Goal: Use online tool/utility: Utilize a website feature to perform a specific function

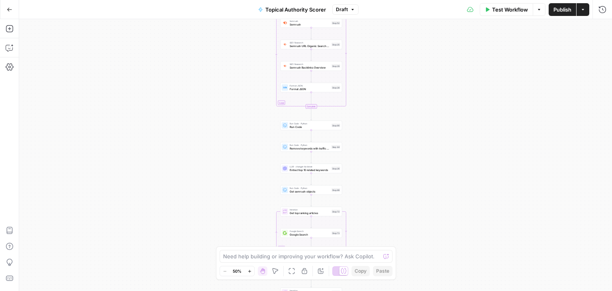
drag, startPoint x: 394, startPoint y: 134, endPoint x: 392, endPoint y: 151, distance: 17.2
click at [393, 161] on div "**********" at bounding box center [315, 155] width 593 height 272
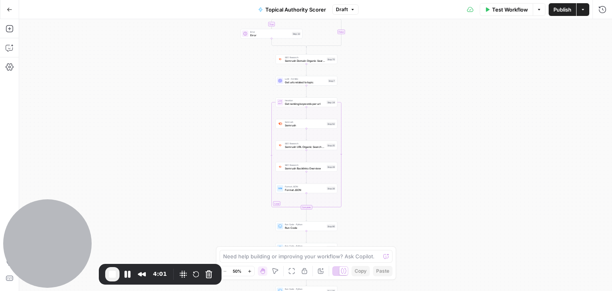
drag, startPoint x: 387, startPoint y: 87, endPoint x: 376, endPoint y: 180, distance: 93.4
click at [376, 180] on div "**********" at bounding box center [315, 155] width 593 height 272
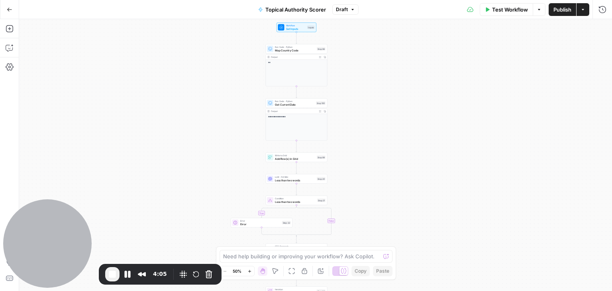
drag, startPoint x: 397, startPoint y: 66, endPoint x: 391, endPoint y: 216, distance: 149.5
click at [391, 216] on div "**********" at bounding box center [315, 155] width 593 height 272
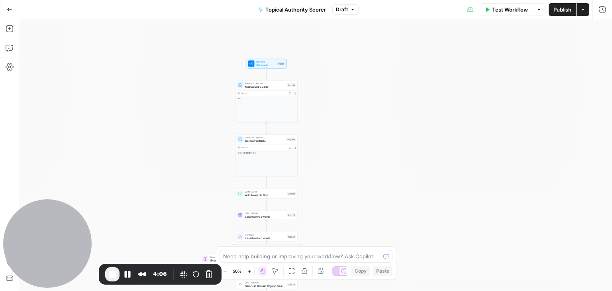
drag, startPoint x: 398, startPoint y: 96, endPoint x: 384, endPoint y: 33, distance: 64.9
click at [384, 31] on div "**********" at bounding box center [315, 155] width 593 height 272
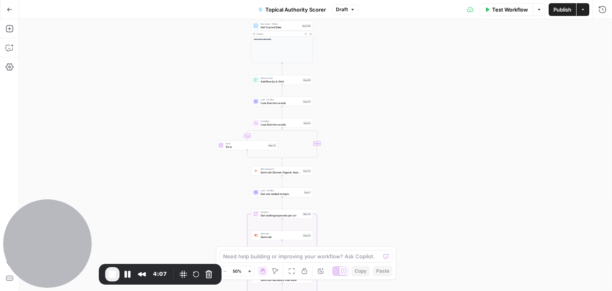
drag, startPoint x: 374, startPoint y: 89, endPoint x: 375, endPoint y: 46, distance: 42.7
click at [375, 47] on div "**********" at bounding box center [315, 155] width 593 height 272
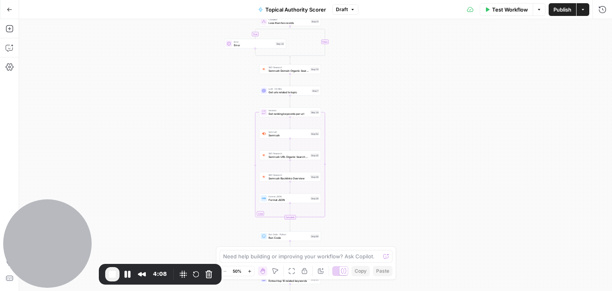
drag, startPoint x: 386, startPoint y: 192, endPoint x: 399, endPoint y: 122, distance: 71.8
click at [392, 112] on div "**********" at bounding box center [315, 155] width 593 height 272
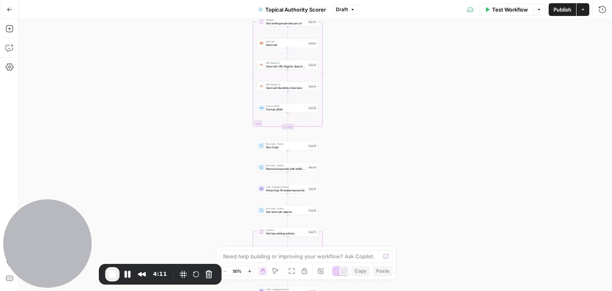
drag, startPoint x: 422, startPoint y: 203, endPoint x: 419, endPoint y: 124, distance: 79.7
click at [419, 124] on div "**********" at bounding box center [315, 155] width 593 height 272
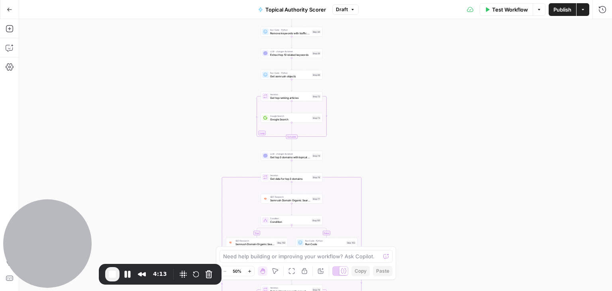
drag, startPoint x: 398, startPoint y: 165, endPoint x: 402, endPoint y: 56, distance: 108.4
click at [402, 56] on div "**********" at bounding box center [315, 155] width 593 height 272
click at [423, 32] on div "**********" at bounding box center [315, 155] width 593 height 272
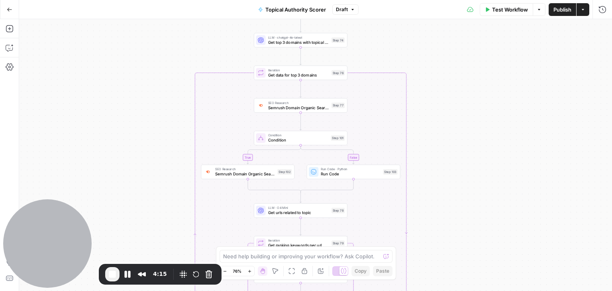
drag, startPoint x: 427, startPoint y: 85, endPoint x: 466, endPoint y: 142, distance: 69.3
click at [466, 142] on div "**********" at bounding box center [315, 155] width 593 height 272
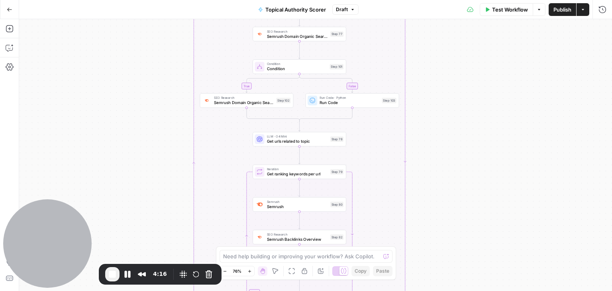
drag, startPoint x: 488, startPoint y: 160, endPoint x: 484, endPoint y: 105, distance: 54.7
click at [484, 105] on div "**********" at bounding box center [315, 155] width 593 height 272
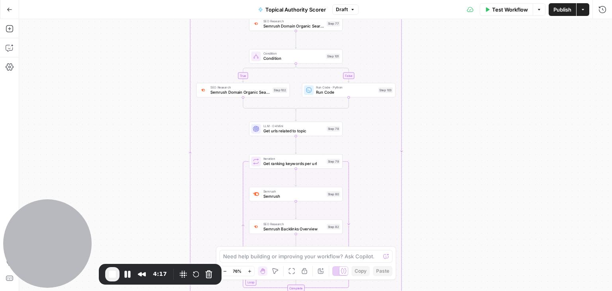
drag, startPoint x: 486, startPoint y: 155, endPoint x: 482, endPoint y: 169, distance: 14.0
click at [482, 169] on div "**********" at bounding box center [315, 155] width 593 height 272
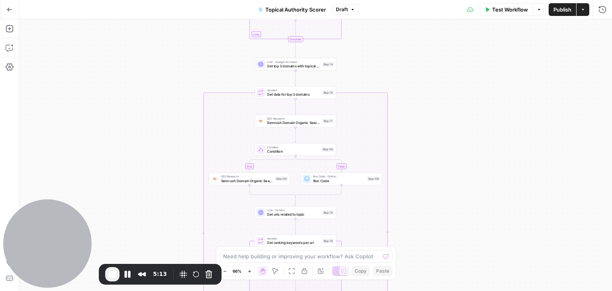
drag, startPoint x: 473, startPoint y: 47, endPoint x: 453, endPoint y: 139, distance: 94.2
click at [453, 139] on div "**********" at bounding box center [315, 155] width 593 height 272
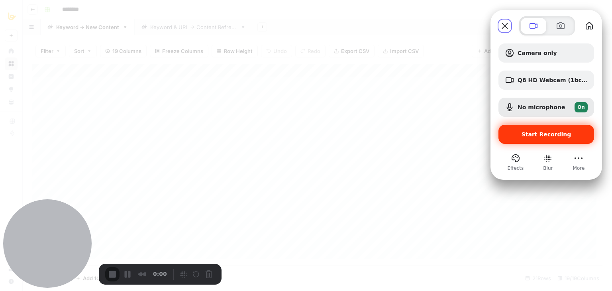
click at [540, 138] on div "Start Recording" at bounding box center [546, 134] width 96 height 19
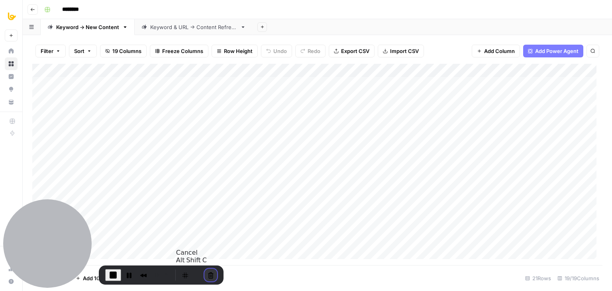
click at [206, 273] on button "Cancel Recording" at bounding box center [210, 275] width 13 height 13
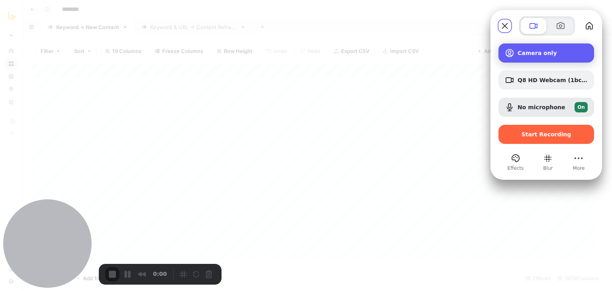
click at [514, 52] on span "Recording options" at bounding box center [510, 53] width 10 height 10
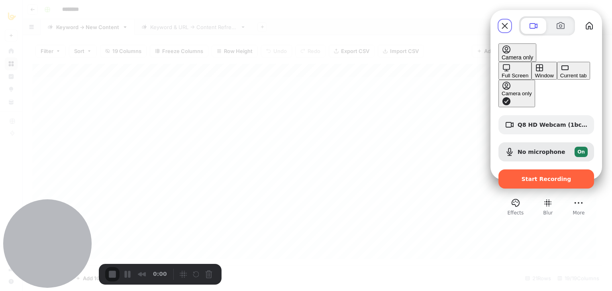
click at [557, 80] on button "Current tab" at bounding box center [573, 71] width 33 height 18
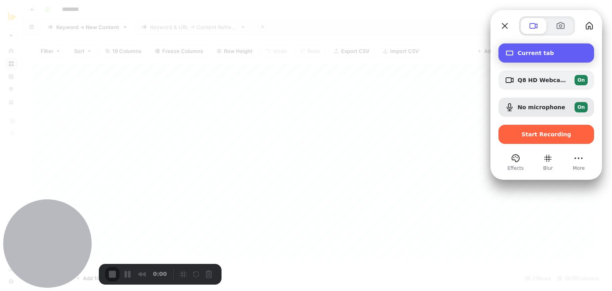
click at [515, 51] on div "Recording options" at bounding box center [511, 53] width 13 height 10
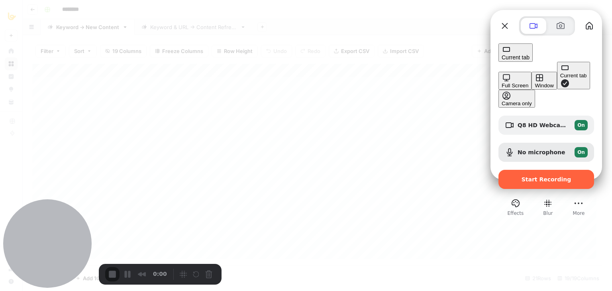
click at [535, 82] on div "Window" at bounding box center [544, 85] width 19 height 6
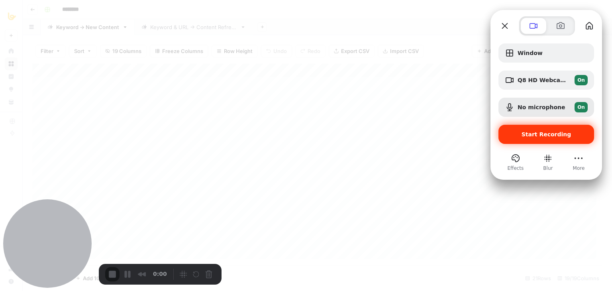
click at [535, 129] on div "Start Recording" at bounding box center [546, 134] width 96 height 19
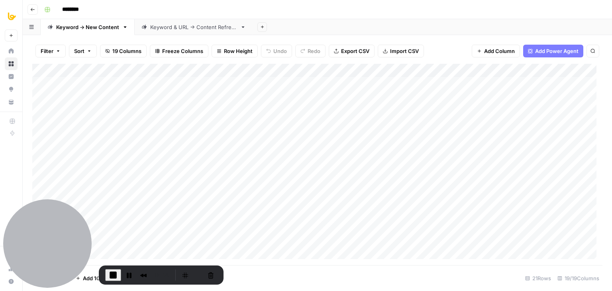
click at [149, 275] on div "0:34" at bounding box center [138, 275] width 67 height 13
click at [145, 275] on button "Rewind and Trim Recording" at bounding box center [143, 275] width 13 height 13
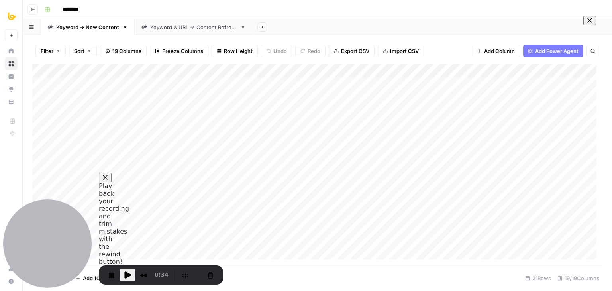
scroll to position [26, 0]
click at [157, 276] on span "0:34" at bounding box center [162, 275] width 14 height 9
click at [126, 276] on span "Play Recording" at bounding box center [128, 275] width 10 height 10
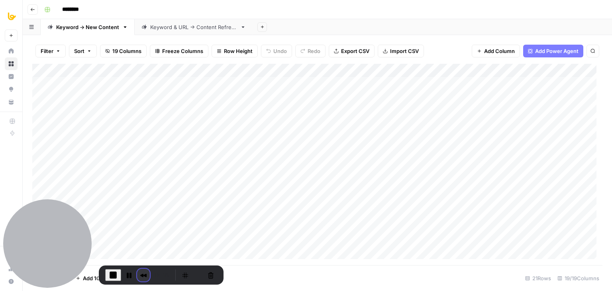
click at [137, 275] on button "Rewind and Trim Recording" at bounding box center [143, 275] width 13 height 13
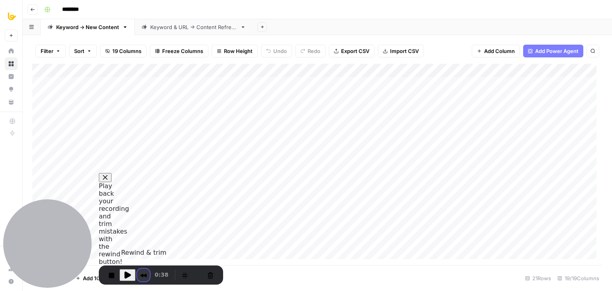
click at [141, 274] on button "Rewind and Trim Recording" at bounding box center [143, 275] width 13 height 13
click at [113, 276] on button "End Recording" at bounding box center [111, 275] width 13 height 13
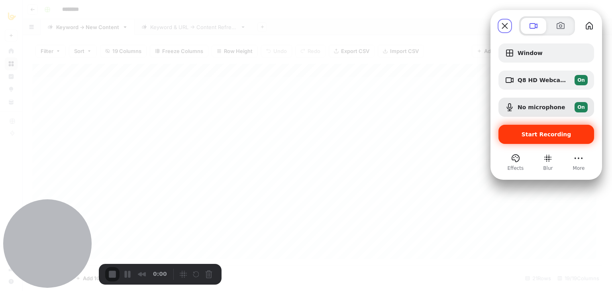
click at [543, 127] on div "Start Recording" at bounding box center [546, 134] width 96 height 19
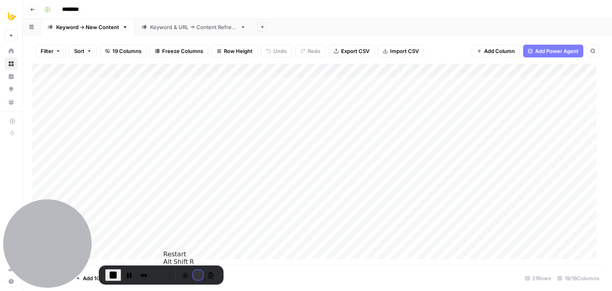
click at [194, 277] on button "Restart Recording" at bounding box center [198, 275] width 10 height 10
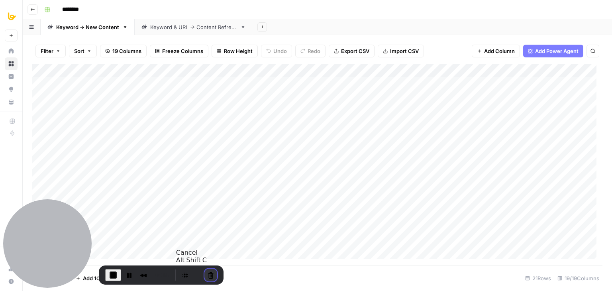
click at [208, 273] on button "Cancel Recording" at bounding box center [210, 275] width 13 height 13
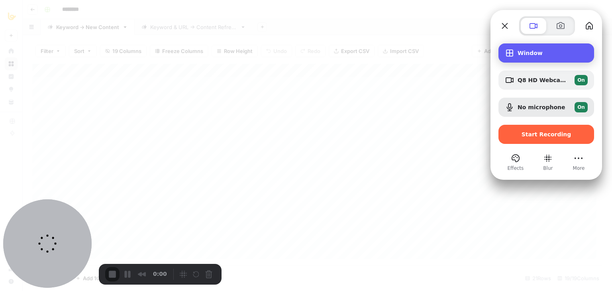
click at [519, 54] on span "Window" at bounding box center [553, 53] width 70 height 6
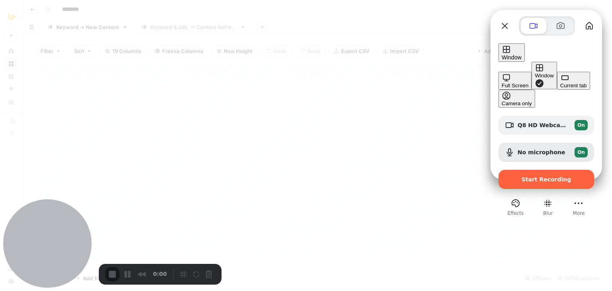
click at [531, 78] on button "Window" at bounding box center [543, 75] width 25 height 27
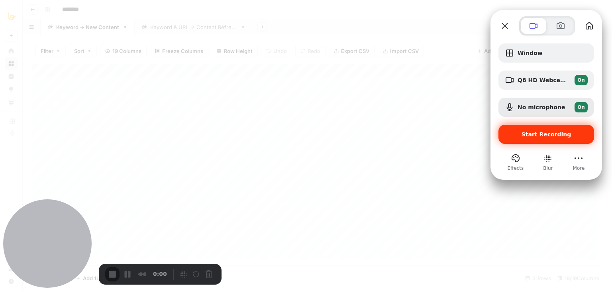
click at [517, 133] on span "Start Recording" at bounding box center [546, 134] width 83 height 6
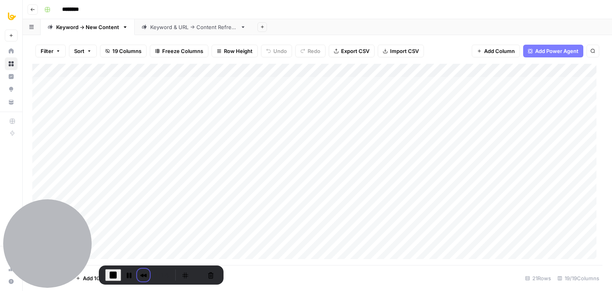
drag, startPoint x: 144, startPoint y: 274, endPoint x: 149, endPoint y: 274, distance: 5.6
click at [144, 274] on button "Rewind and Trim Recording" at bounding box center [143, 275] width 13 height 13
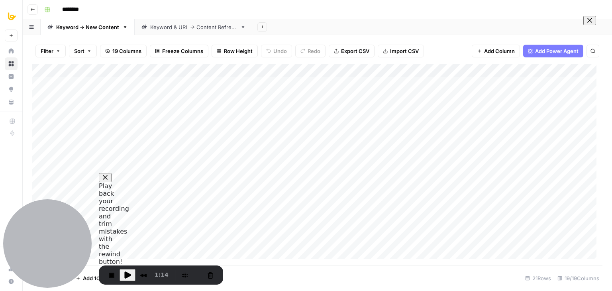
click at [586, 24] on span at bounding box center [589, 20] width 6 height 6
click at [208, 277] on button "Cancel Recording" at bounding box center [210, 275] width 13 height 13
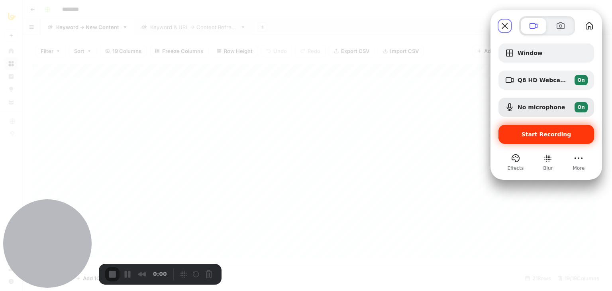
click at [526, 136] on span "Start Recording" at bounding box center [546, 134] width 50 height 6
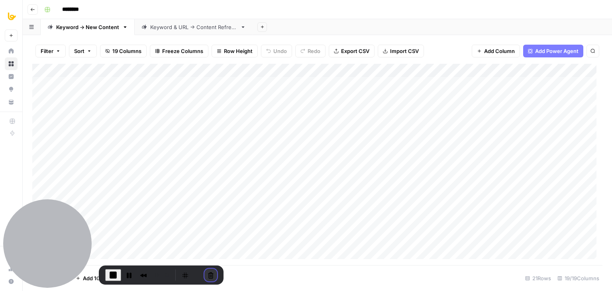
click at [209, 273] on button "Cancel Recording" at bounding box center [210, 275] width 13 height 13
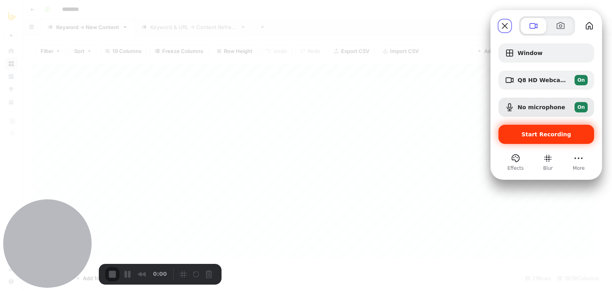
click at [547, 135] on span "Start Recording" at bounding box center [546, 134] width 50 height 6
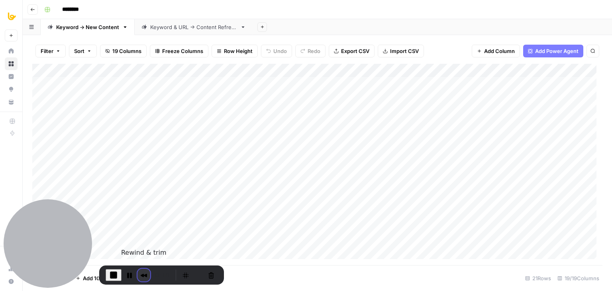
click at [140, 278] on button "Rewind and Trim Recording" at bounding box center [143, 275] width 13 height 13
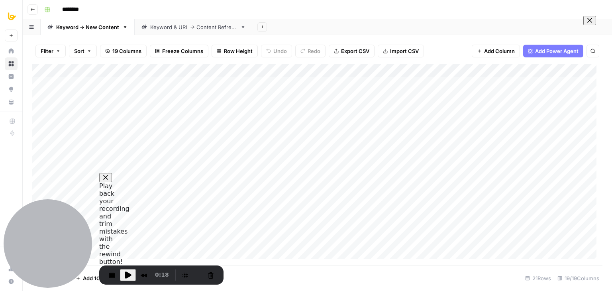
click at [129, 278] on span "Play Recording" at bounding box center [128, 275] width 10 height 10
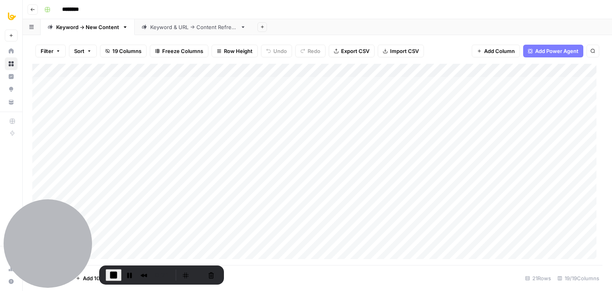
drag, startPoint x: 112, startPoint y: 273, endPoint x: 119, endPoint y: 271, distance: 7.6
click at [112, 273] on span "End Recording" at bounding box center [114, 275] width 10 height 10
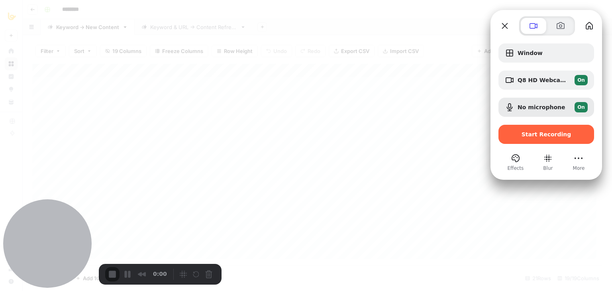
click at [538, 123] on div "Window Q8 HD Webcam (1bcf:2281) On No microphone On Start Recording" at bounding box center [546, 93] width 96 height 100
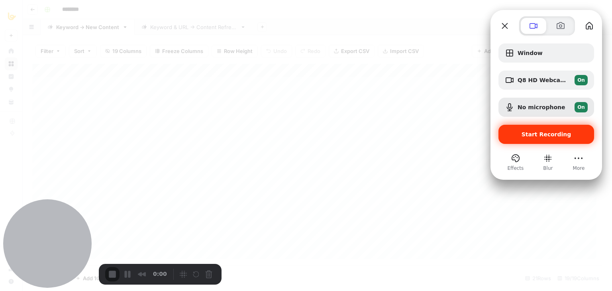
click at [539, 134] on span "Start Recording" at bounding box center [546, 134] width 50 height 6
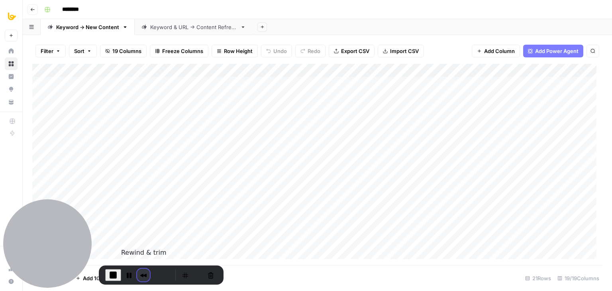
click at [143, 274] on button "Rewind and Trim Recording" at bounding box center [143, 275] width 13 height 13
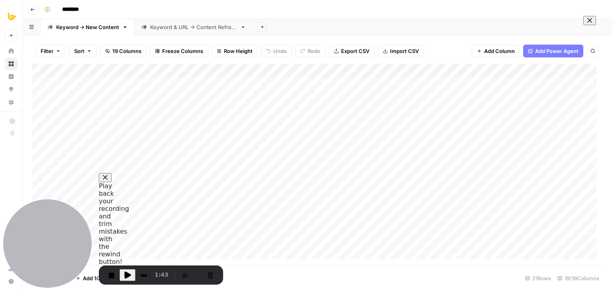
scroll to position [0, 0]
click at [591, 24] on span at bounding box center [589, 20] width 6 height 6
click at [194, 275] on button "Restart Recording" at bounding box center [198, 275] width 10 height 10
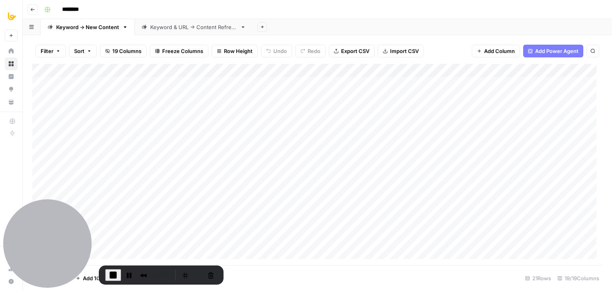
click at [200, 278] on div "Recorder controls - play pause" at bounding box center [198, 275] width 38 height 13
click at [193, 274] on button "Restart Recording" at bounding box center [198, 275] width 10 height 10
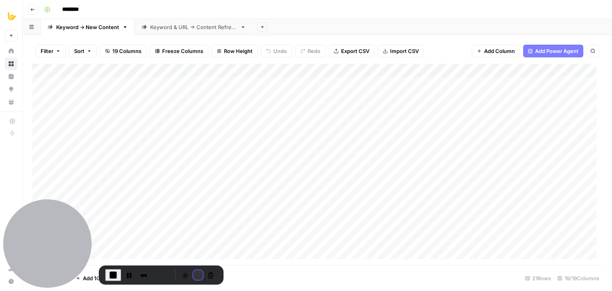
click at [193, 274] on button "Restart Recording" at bounding box center [198, 275] width 10 height 10
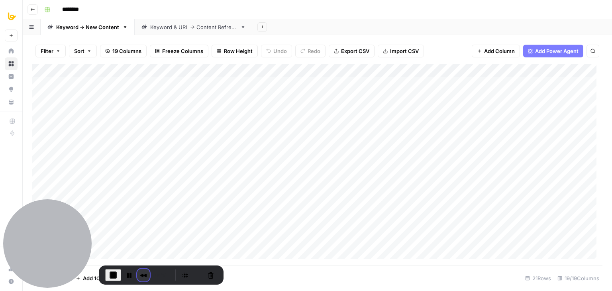
click at [138, 276] on button "Rewind and Trim Recording" at bounding box center [143, 275] width 13 height 13
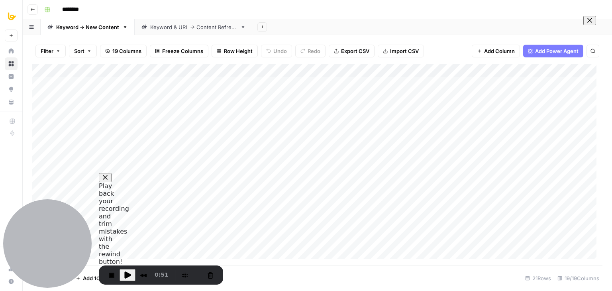
scroll to position [26, 0]
click at [129, 274] on span "Play Recording" at bounding box center [128, 275] width 10 height 10
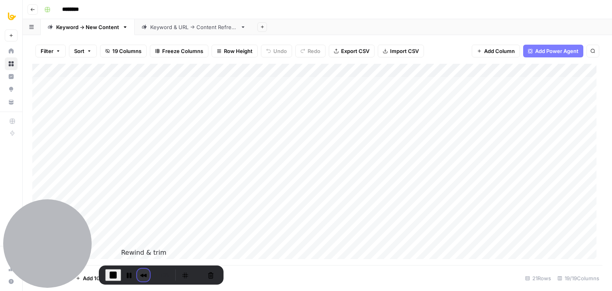
click at [146, 275] on button "Rewind and Trim Recording" at bounding box center [143, 275] width 13 height 13
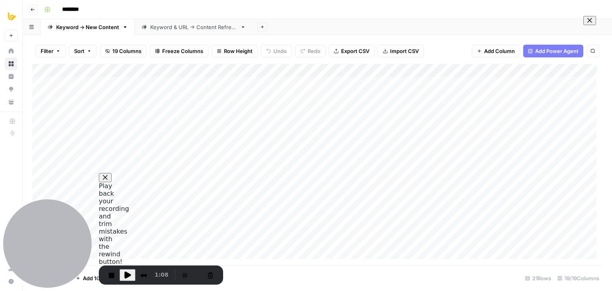
click at [583, 25] on button at bounding box center [589, 20] width 13 height 9
click at [194, 274] on button "Restart Recording" at bounding box center [198, 275] width 10 height 10
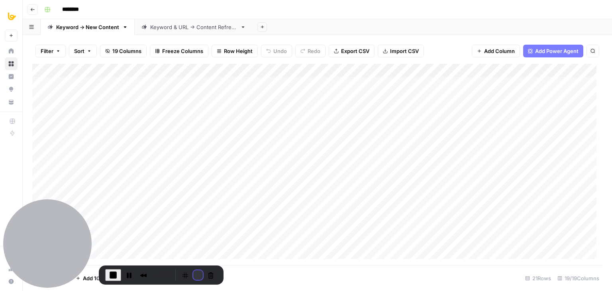
click at [193, 274] on button "Restart Recording" at bounding box center [198, 275] width 10 height 10
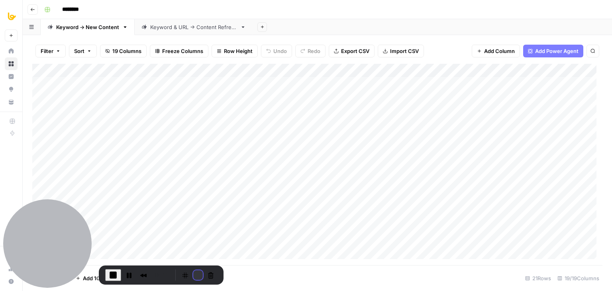
click at [194, 274] on button "Restart Recording" at bounding box center [198, 275] width 10 height 10
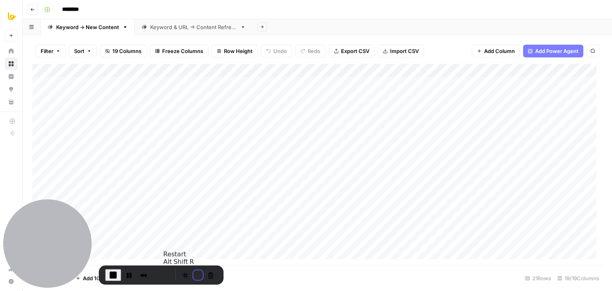
drag, startPoint x: 193, startPoint y: 271, endPoint x: 200, endPoint y: 268, distance: 7.1
click at [193, 271] on button "Restart Recording" at bounding box center [198, 275] width 10 height 10
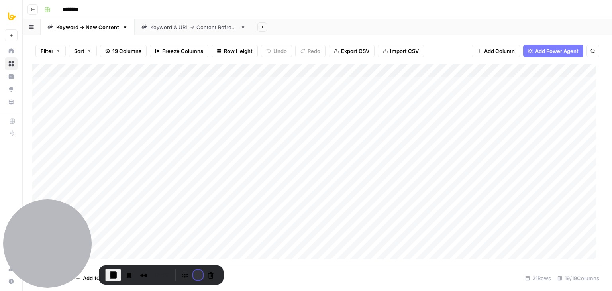
click at [196, 276] on button "Restart Recording" at bounding box center [198, 275] width 10 height 10
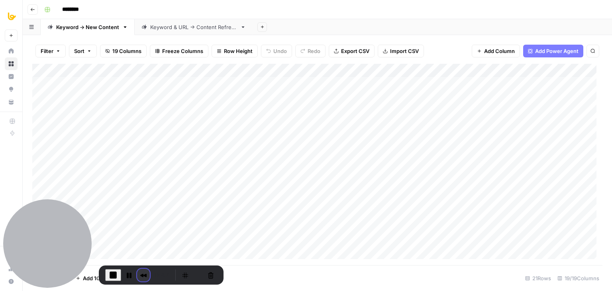
click at [143, 274] on button "Rewind and Trim Recording" at bounding box center [143, 275] width 13 height 13
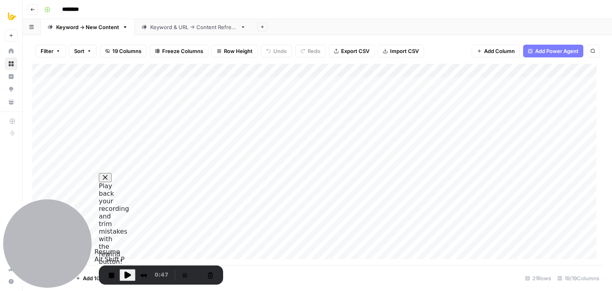
click at [125, 274] on span "Play Recording" at bounding box center [128, 275] width 10 height 10
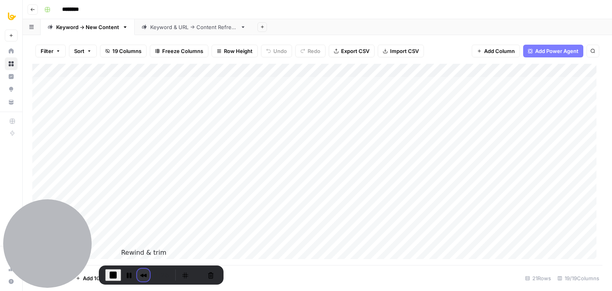
click at [143, 278] on button "Rewind and Trim Recording" at bounding box center [143, 275] width 13 height 13
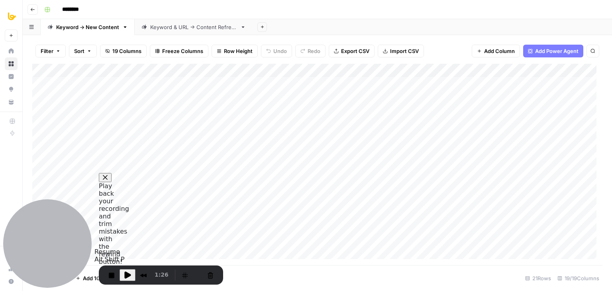
click at [125, 278] on span "Play Recording" at bounding box center [128, 275] width 10 height 10
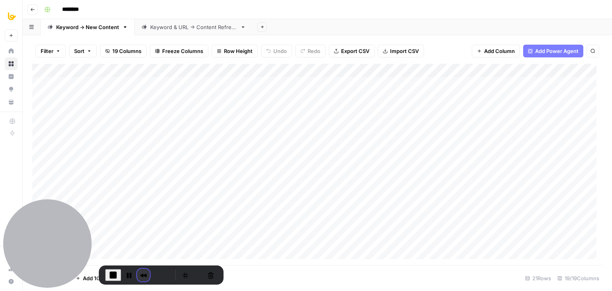
click at [141, 272] on button "Rewind and Trim Recording" at bounding box center [143, 275] width 13 height 13
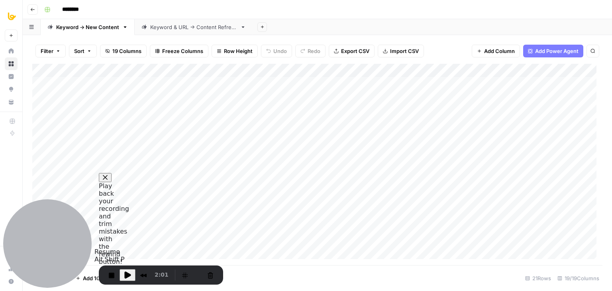
click at [126, 276] on span "Play Recording" at bounding box center [128, 275] width 10 height 10
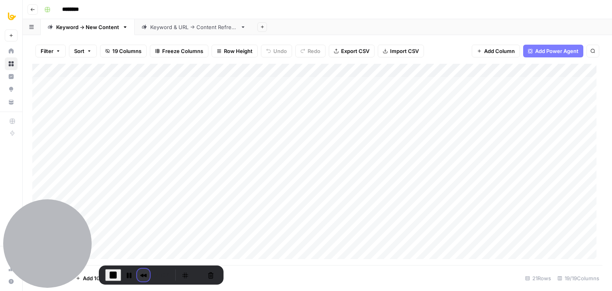
click at [142, 274] on button "Rewind and Trim Recording" at bounding box center [143, 275] width 13 height 13
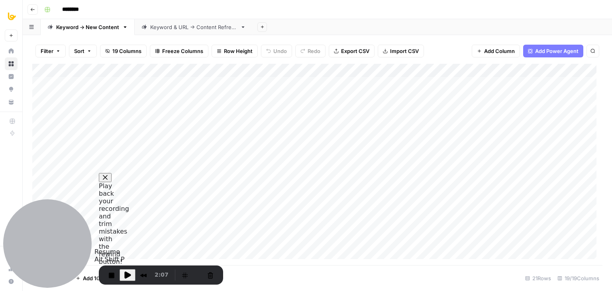
click at [127, 273] on span "Play Recording" at bounding box center [128, 275] width 10 height 10
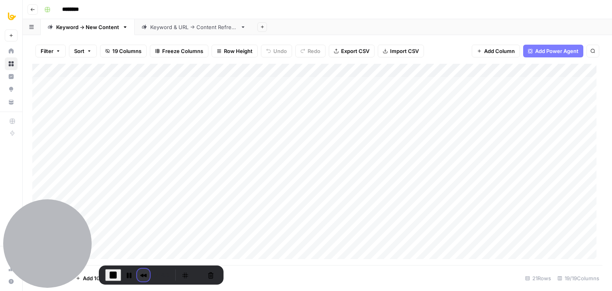
click at [142, 275] on button "Rewind and Trim Recording" at bounding box center [143, 275] width 13 height 13
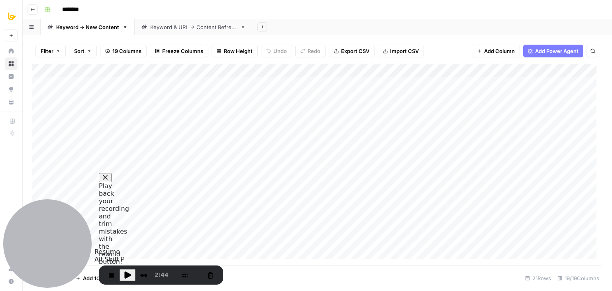
click at [124, 273] on span "Play Recording" at bounding box center [128, 275] width 10 height 10
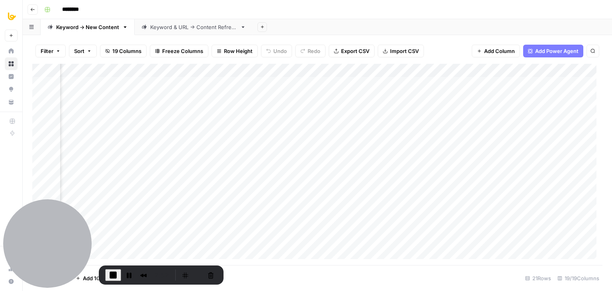
scroll to position [0, 0]
click at [145, 274] on button "Rewind and Trim Recording" at bounding box center [143, 275] width 13 height 13
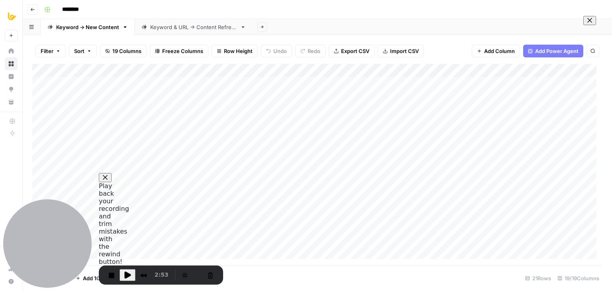
scroll to position [26, 0]
click at [129, 274] on span "Play Recording" at bounding box center [128, 275] width 10 height 10
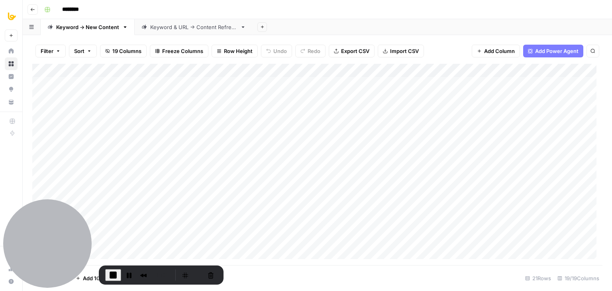
scroll to position [0, 0]
click at [141, 274] on button "Rewind and Trim Recording" at bounding box center [143, 275] width 13 height 13
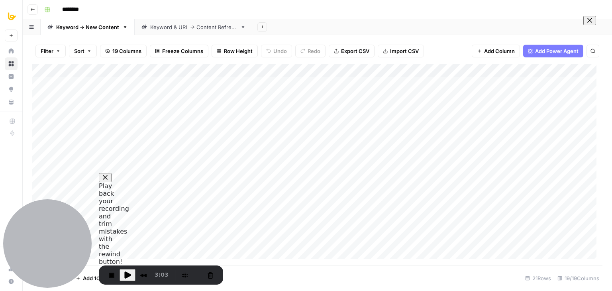
scroll to position [26, 0]
click at [124, 277] on span "Play Recording" at bounding box center [128, 275] width 10 height 10
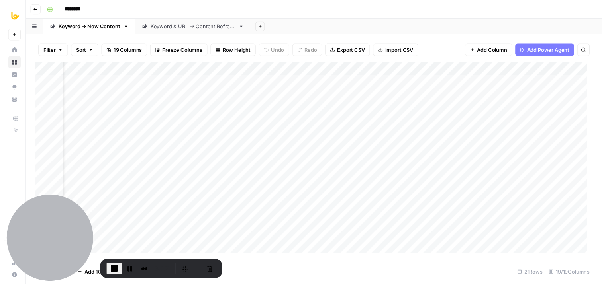
scroll to position [0, 427]
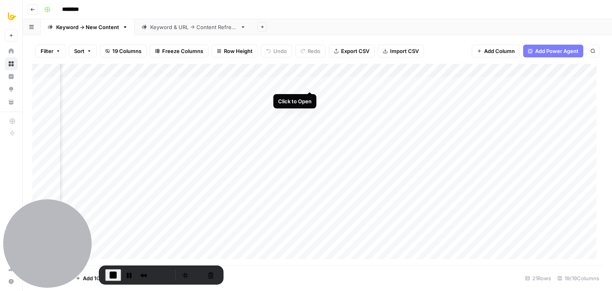
click at [308, 82] on div "Add Column" at bounding box center [317, 164] width 570 height 201
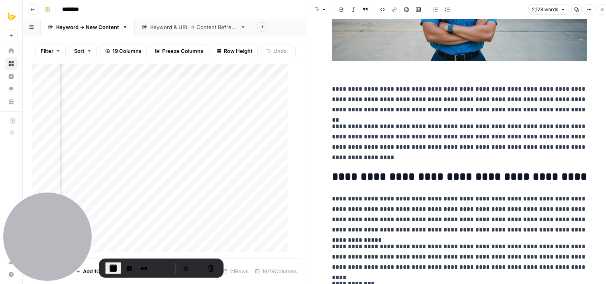
drag, startPoint x: 520, startPoint y: 61, endPoint x: 522, endPoint y: 105, distance: 44.3
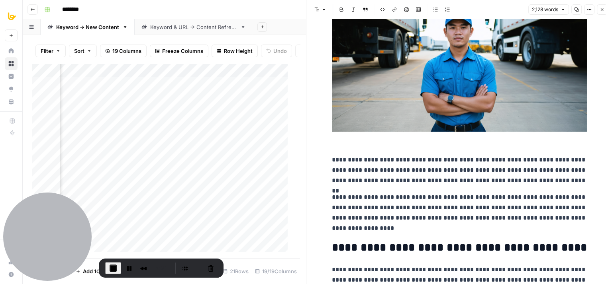
scroll to position [50, 0]
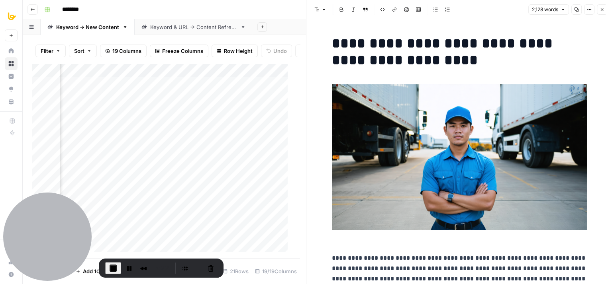
drag, startPoint x: 516, startPoint y: 173, endPoint x: 514, endPoint y: 129, distance: 44.6
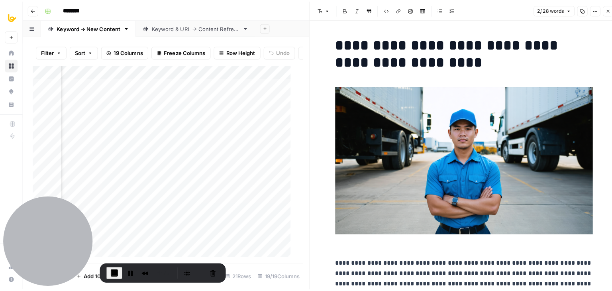
scroll to position [0, 0]
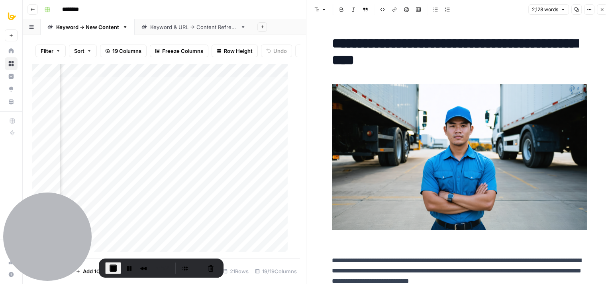
click at [605, 12] on button "Close" at bounding box center [602, 9] width 10 height 10
click at [601, 14] on div "Font style Bold Italic Block quote Code block Link Image Insert Table Bulleted …" at bounding box center [459, 9] width 296 height 10
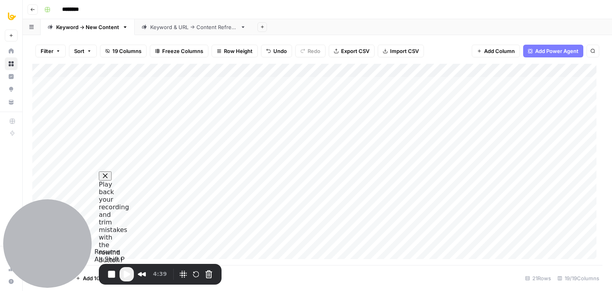
click at [126, 276] on span "Play Recording" at bounding box center [127, 274] width 10 height 10
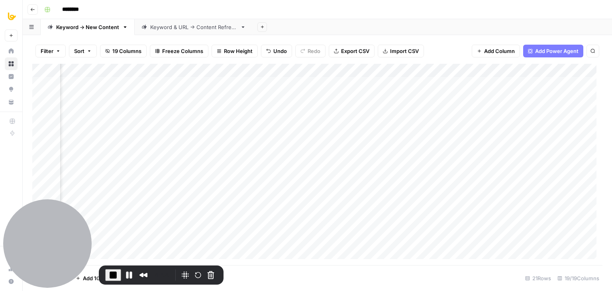
scroll to position [0, 491]
click at [141, 276] on button "Rewind and Trim Recording" at bounding box center [143, 275] width 13 height 13
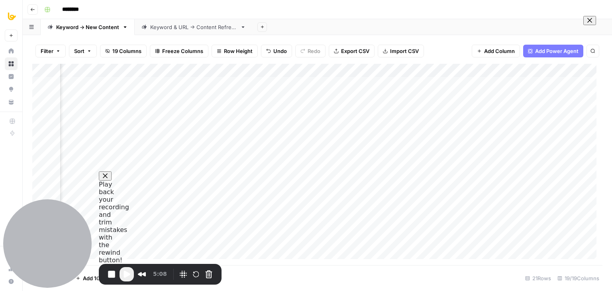
scroll to position [26, 0]
click at [127, 276] on span "Play Recording" at bounding box center [127, 274] width 10 height 10
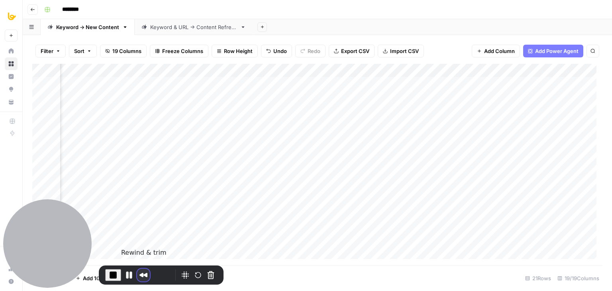
click at [145, 276] on button "Rewind and Trim Recording" at bounding box center [143, 275] width 13 height 13
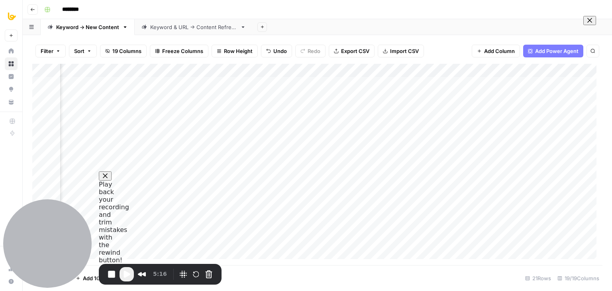
scroll to position [0, 0]
click at [586, 24] on span at bounding box center [589, 20] width 6 height 6
click at [129, 276] on span "Play Recording" at bounding box center [127, 274] width 10 height 10
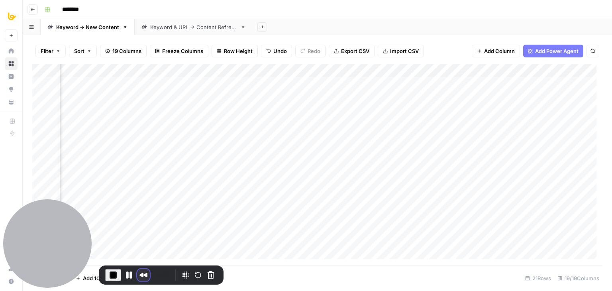
click at [139, 275] on button "Rewind and Trim Recording" at bounding box center [143, 275] width 13 height 13
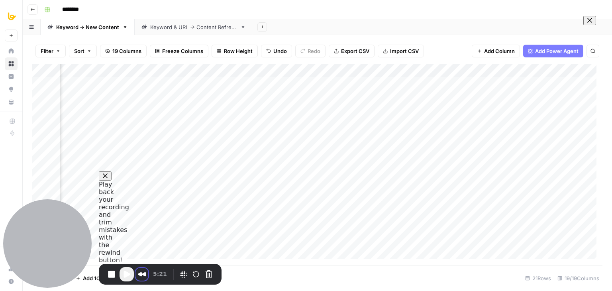
scroll to position [26, 0]
click at [587, 24] on span at bounding box center [589, 20] width 6 height 6
click at [193, 276] on button "Restart Recording" at bounding box center [196, 274] width 10 height 10
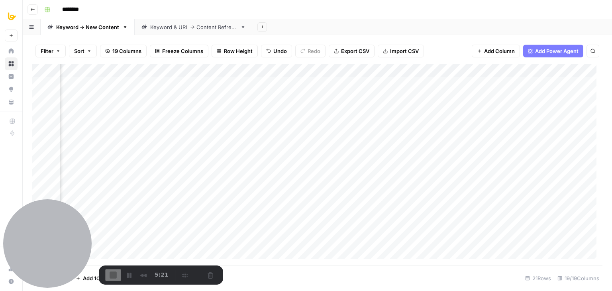
click at [194, 274] on div "Recorder controls - play pause" at bounding box center [197, 275] width 38 height 13
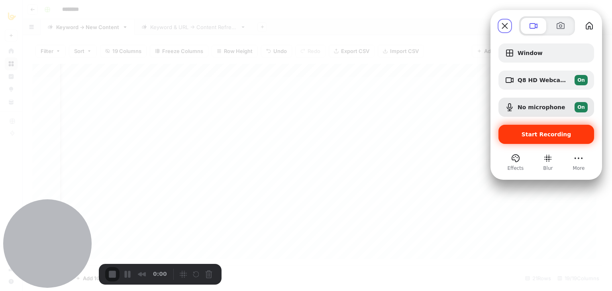
click at [538, 138] on div "Start Recording" at bounding box center [546, 134] width 96 height 19
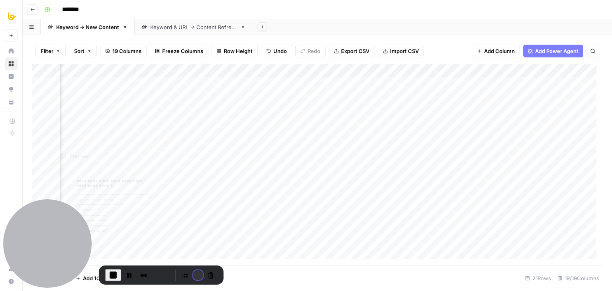
click at [193, 272] on button "Restart Recording" at bounding box center [198, 275] width 10 height 10
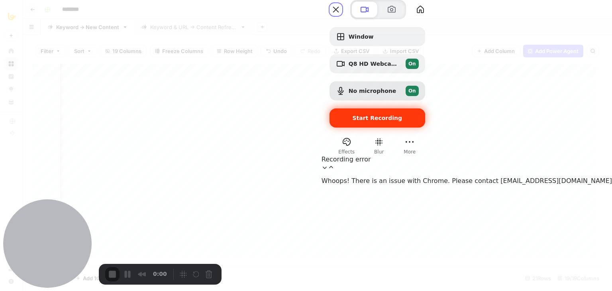
click at [402, 121] on span "Start Recording" at bounding box center [377, 118] width 50 height 6
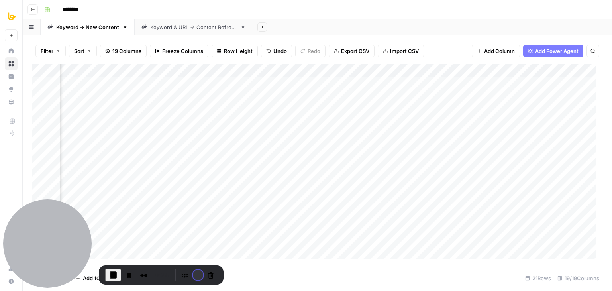
click at [193, 274] on button "Restart Recording" at bounding box center [198, 275] width 10 height 10
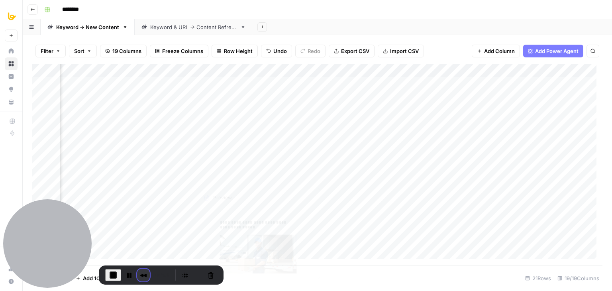
click at [141, 272] on button "Rewind and Trim Recording" at bounding box center [143, 275] width 13 height 13
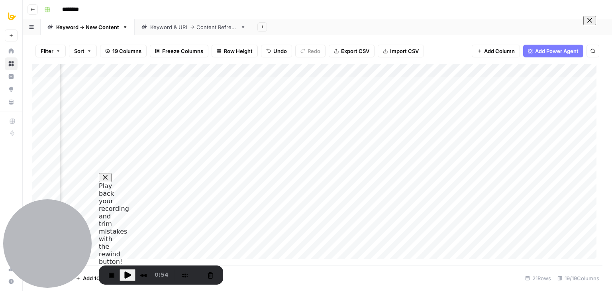
scroll to position [0, 0]
click at [589, 23] on span at bounding box center [589, 20] width 6 height 6
click at [194, 274] on button "Restart Recording" at bounding box center [198, 275] width 10 height 10
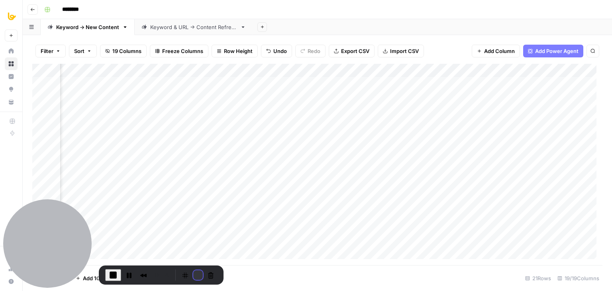
click at [193, 275] on button "Restart Recording" at bounding box center [198, 275] width 10 height 10
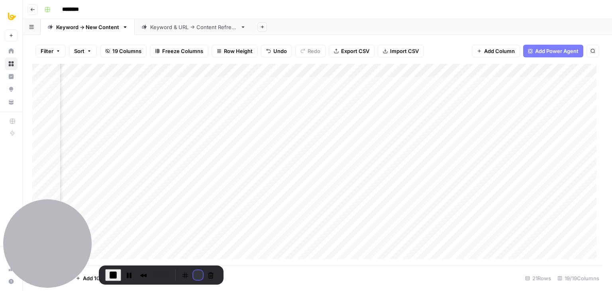
click at [194, 277] on button "Restart Recording" at bounding box center [198, 275] width 10 height 10
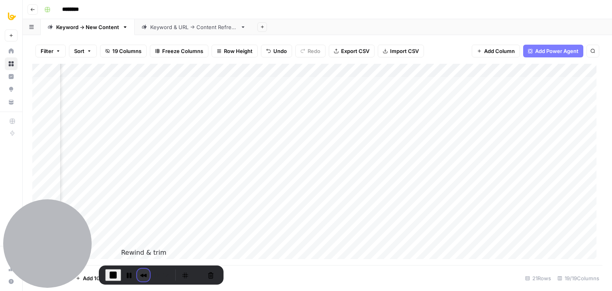
click at [143, 276] on button "Rewind and Trim Recording" at bounding box center [143, 275] width 13 height 13
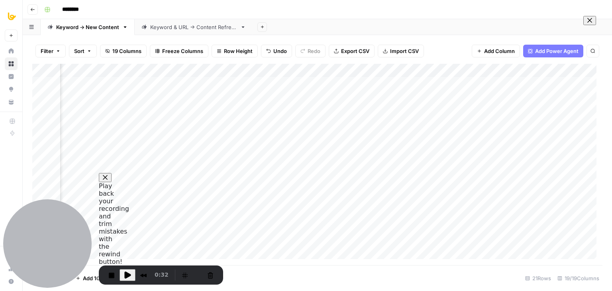
scroll to position [26, 0]
click at [586, 24] on span at bounding box center [589, 20] width 6 height 6
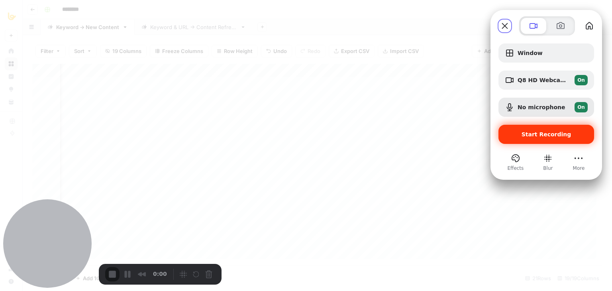
click at [545, 133] on span "Start Recording" at bounding box center [546, 134] width 50 height 6
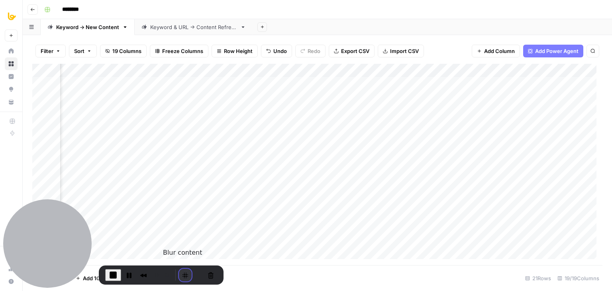
click at [186, 273] on button "Blur Content" at bounding box center [185, 275] width 13 height 13
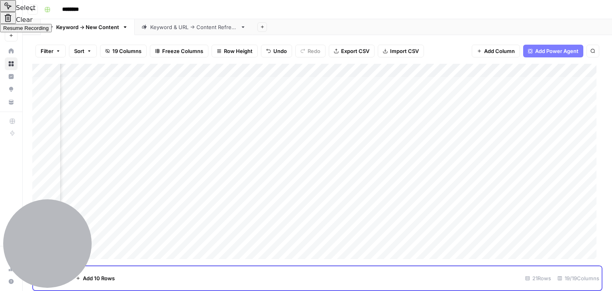
click at [16, 24] on button "Select to clear all blurs" at bounding box center [8, 18] width 16 height 12
click at [49, 31] on span "Resume Recording" at bounding box center [25, 28] width 45 height 6
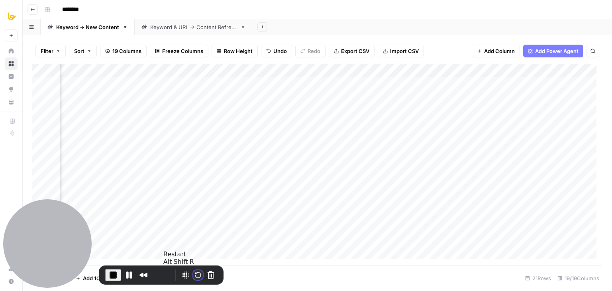
click at [194, 274] on button "Restart Recording" at bounding box center [198, 275] width 10 height 10
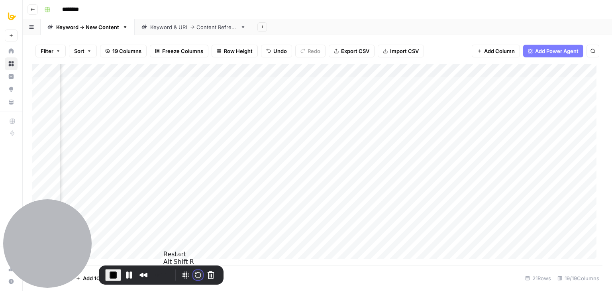
click at [193, 275] on button "Restart Recording" at bounding box center [198, 275] width 10 height 10
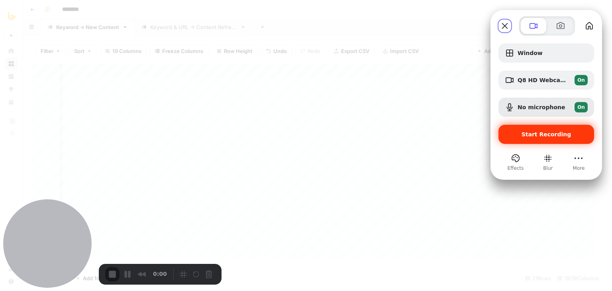
click at [534, 135] on span "Start Recording" at bounding box center [546, 134] width 50 height 6
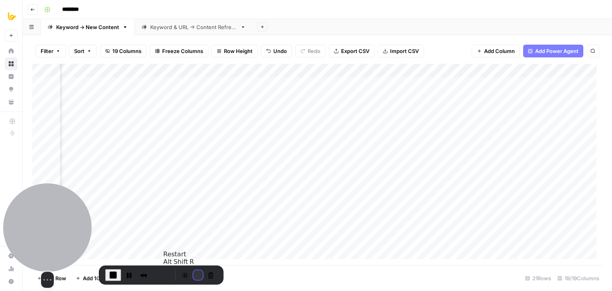
click at [193, 278] on button "Restart Recording" at bounding box center [198, 275] width 10 height 10
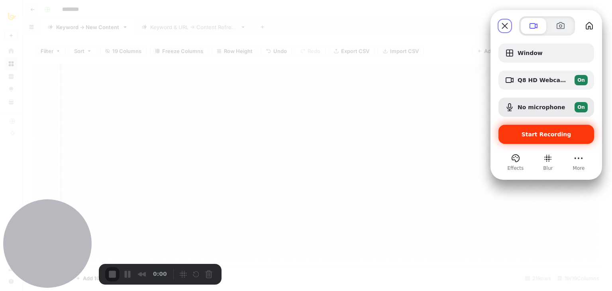
click at [529, 137] on div "Start Recording" at bounding box center [546, 134] width 96 height 19
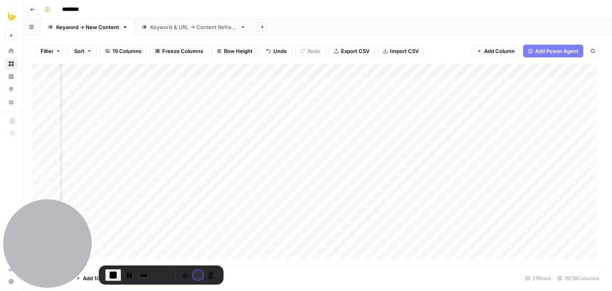
click at [196, 274] on button "Restart Recording" at bounding box center [198, 275] width 10 height 10
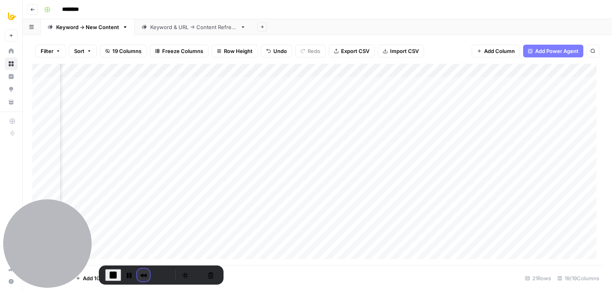
click at [140, 278] on button "Rewind and Trim Recording" at bounding box center [143, 275] width 13 height 13
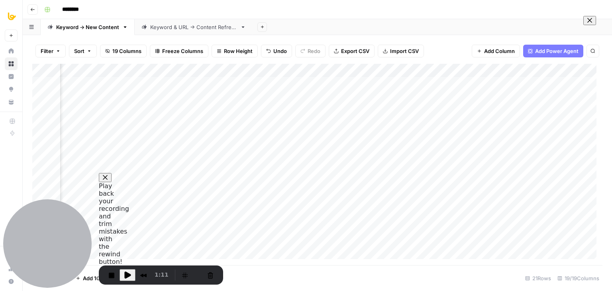
drag, startPoint x: 580, startPoint y: 26, endPoint x: 569, endPoint y: 29, distance: 12.0
click at [586, 24] on span at bounding box center [589, 20] width 6 height 6
click at [193, 273] on button "Restart Recording" at bounding box center [198, 275] width 10 height 10
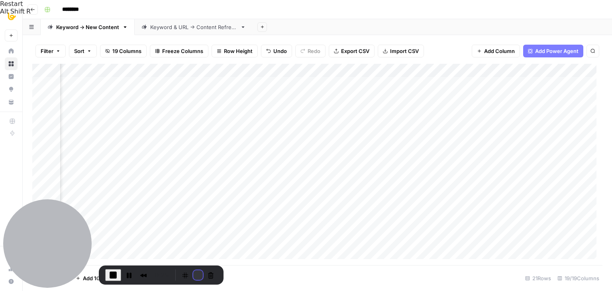
click at [193, 276] on button "Restart Recording" at bounding box center [198, 275] width 10 height 10
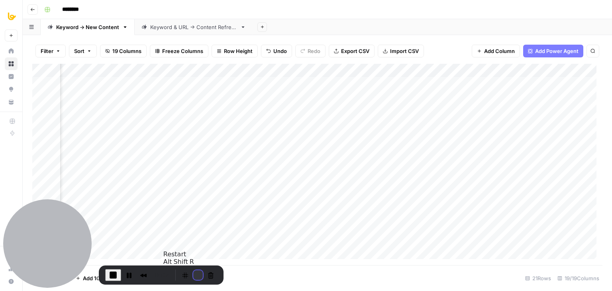
click at [194, 276] on button "Restart Recording" at bounding box center [198, 275] width 10 height 10
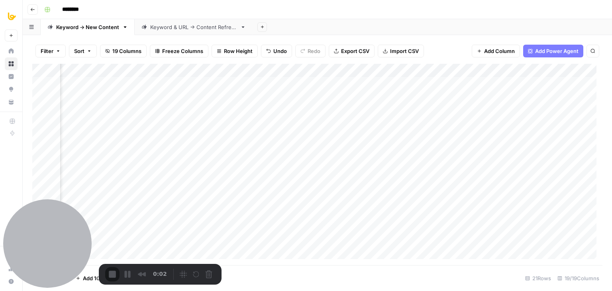
click at [193, 276] on div "Recorder controls - play pause" at bounding box center [196, 274] width 38 height 13
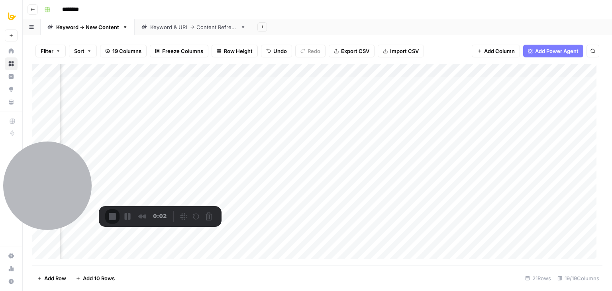
drag, startPoint x: 172, startPoint y: 278, endPoint x: 173, endPoint y: 214, distance: 64.1
click at [173, 214] on div "Recorder controls - play pause" at bounding box center [173, 216] width 0 height 11
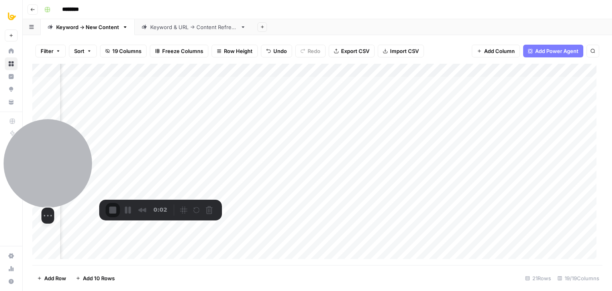
click at [24, 181] on div at bounding box center [48, 163] width 88 height 88
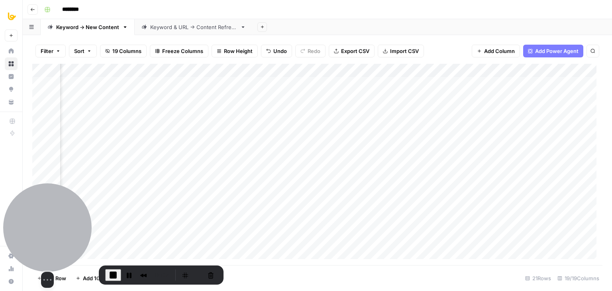
drag, startPoint x: 28, startPoint y: 196, endPoint x: 10, endPoint y: 287, distance: 93.4
click at [10, 287] on div "Select video screen size" at bounding box center [47, 235] width 88 height 104
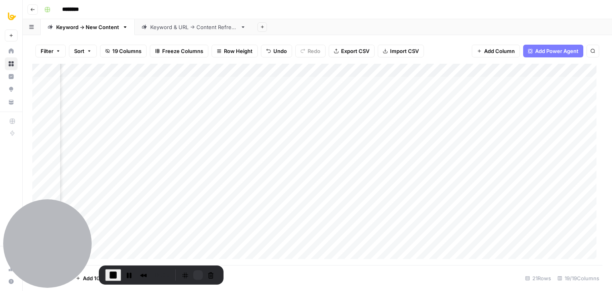
click at [193, 272] on button "Restart Recording" at bounding box center [198, 275] width 10 height 10
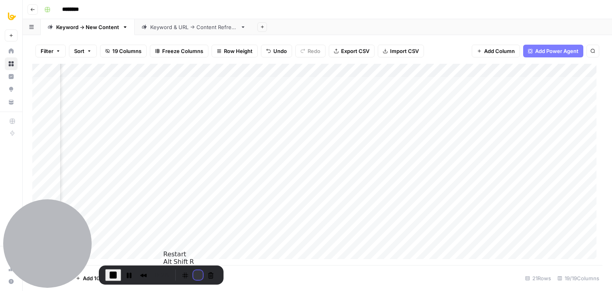
click at [194, 275] on button "Restart Recording" at bounding box center [198, 275] width 10 height 10
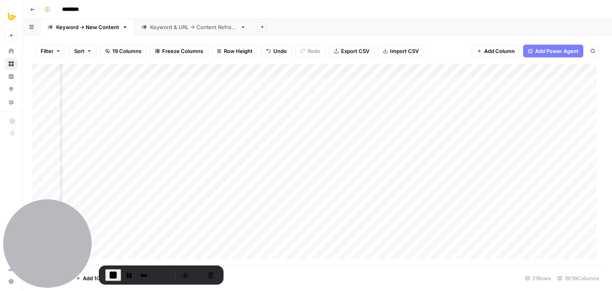
click at [194, 269] on div "Recorder controls - play pause" at bounding box center [198, 275] width 38 height 13
click at [194, 273] on button "Restart Recording" at bounding box center [198, 275] width 10 height 10
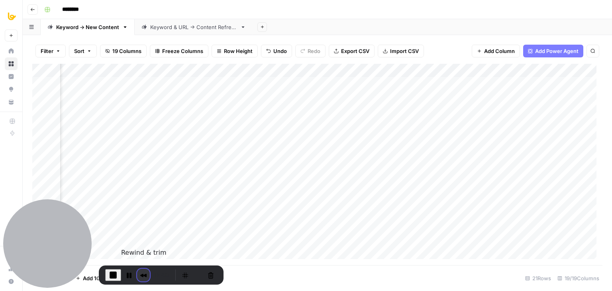
click at [145, 276] on button "Rewind and Trim Recording" at bounding box center [143, 275] width 13 height 13
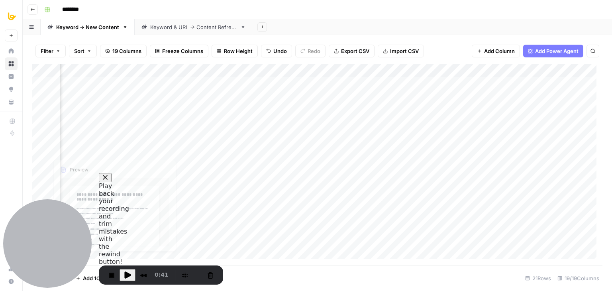
click at [124, 271] on span "Play Recording" at bounding box center [128, 275] width 10 height 10
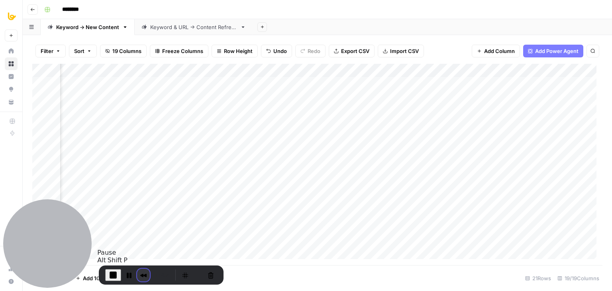
click at [142, 276] on button "Rewind and Trim Recording" at bounding box center [143, 275] width 13 height 13
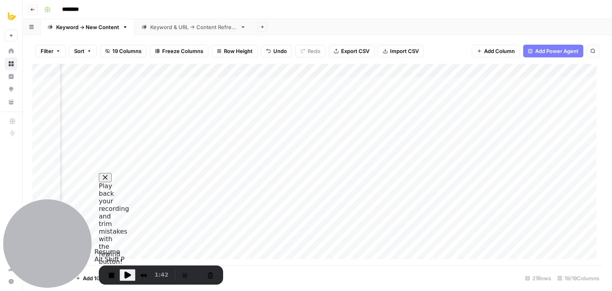
click at [124, 274] on span "Play Recording" at bounding box center [128, 275] width 10 height 10
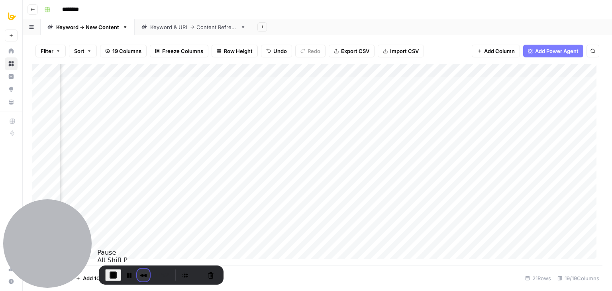
click at [141, 275] on button "Rewind and Trim Recording" at bounding box center [143, 275] width 13 height 13
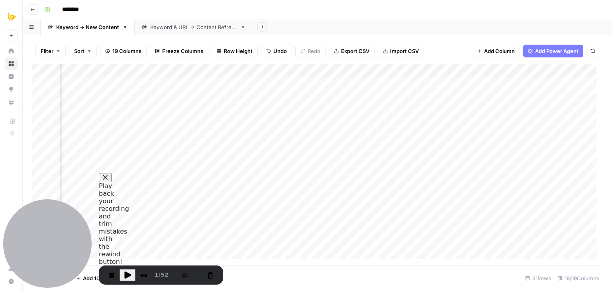
click at [129, 233] on span "Play back your recording and trim mistakes with the rewind button!" at bounding box center [114, 223] width 30 height 83
click at [112, 182] on button "Close" at bounding box center [105, 177] width 13 height 9
click at [126, 275] on span "Play Recording" at bounding box center [128, 275] width 10 height 10
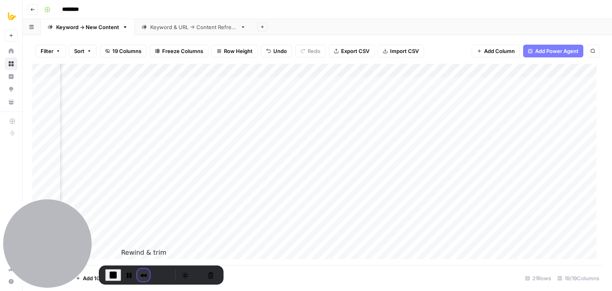
click at [145, 275] on button "Rewind and Trim Recording" at bounding box center [143, 275] width 13 height 13
click at [129, 273] on span "Play Recording" at bounding box center [128, 275] width 10 height 10
click at [144, 274] on button "Rewind and Trim Recording" at bounding box center [143, 275] width 13 height 13
click at [127, 273] on span "Play Recording" at bounding box center [128, 275] width 10 height 10
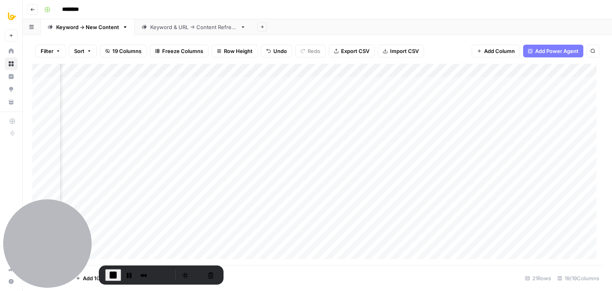
click at [244, 71] on div "Add Column" at bounding box center [317, 164] width 570 height 201
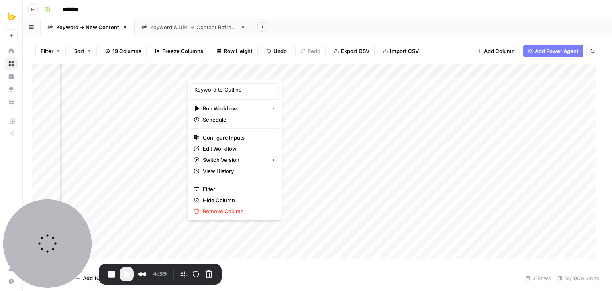
click at [290, 26] on div "Add Sheet" at bounding box center [432, 27] width 359 height 16
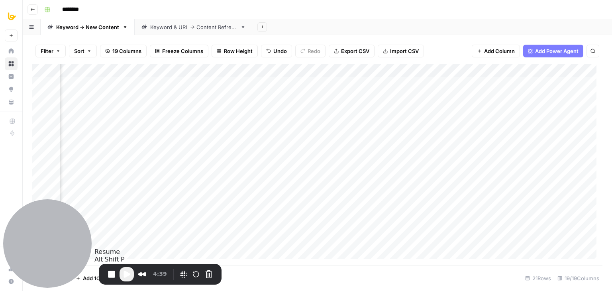
click at [126, 277] on span "Play Recording" at bounding box center [127, 274] width 10 height 10
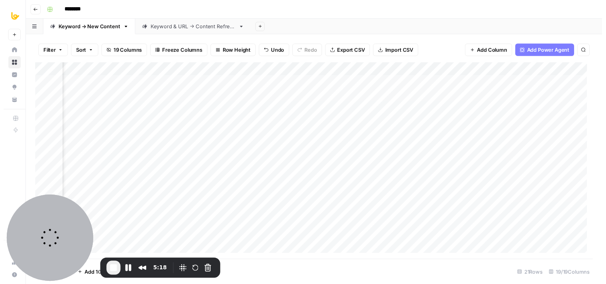
scroll to position [0, 591]
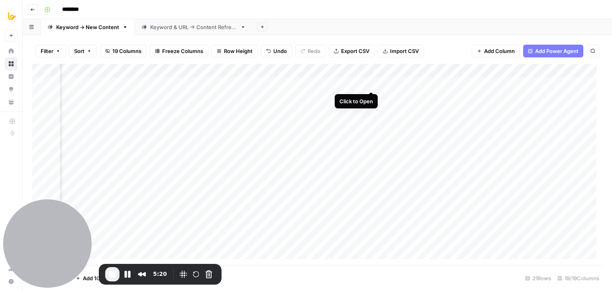
click at [371, 82] on div "Add Column" at bounding box center [317, 164] width 570 height 201
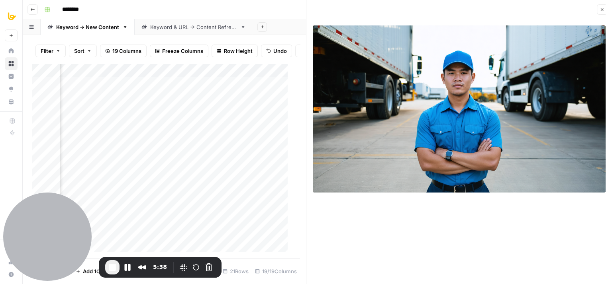
click at [604, 8] on icon "button" at bounding box center [602, 9] width 5 height 5
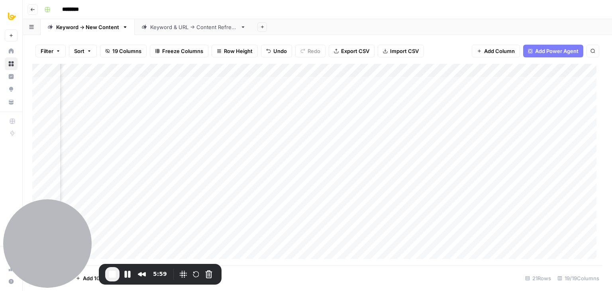
scroll to position [0, 419]
click at [108, 273] on span "End Recording" at bounding box center [113, 274] width 10 height 10
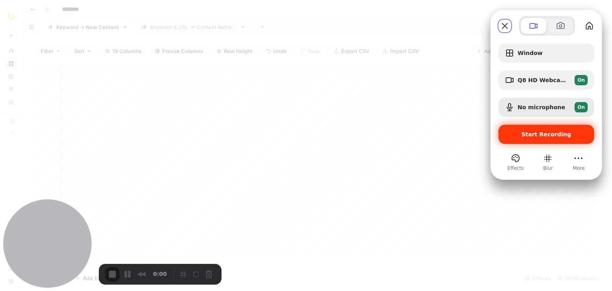
click at [534, 132] on span "Start Recording" at bounding box center [546, 134] width 50 height 6
click at [554, 130] on div "Start Recording" at bounding box center [546, 134] width 96 height 19
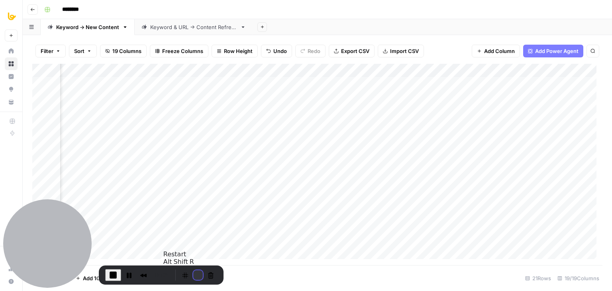
click at [196, 272] on button "Restart Recording" at bounding box center [198, 275] width 10 height 10
click at [193, 275] on button "Restart Recording" at bounding box center [198, 275] width 10 height 10
drag, startPoint x: 153, startPoint y: 276, endPoint x: 102, endPoint y: 297, distance: 54.5
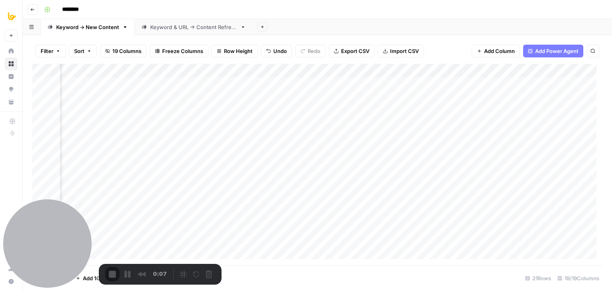
click at [102, 290] on html "All About AI New Home Browse Insights Opportunities Your Data Recent Grids Keyw…" at bounding box center [306, 145] width 612 height 291
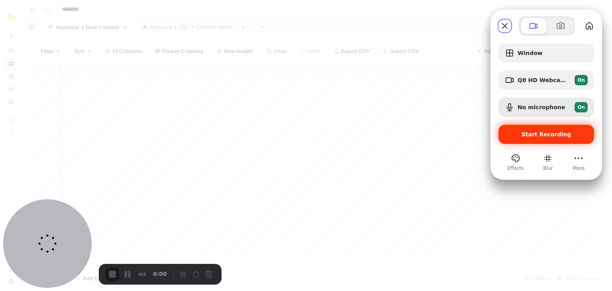
click at [520, 134] on span "Start Recording" at bounding box center [546, 134] width 83 height 6
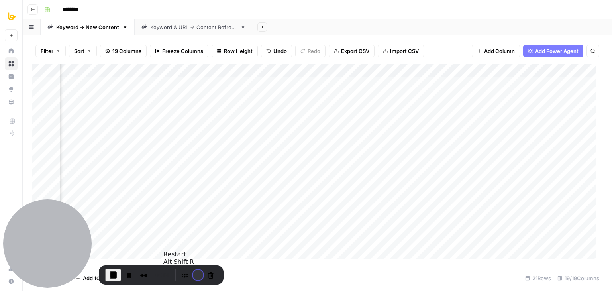
click at [193, 274] on button "Restart Recording" at bounding box center [198, 275] width 10 height 10
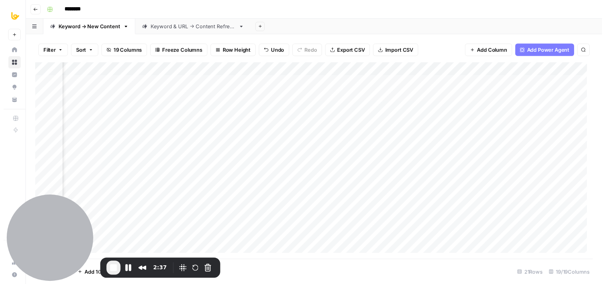
scroll to position [0, 532]
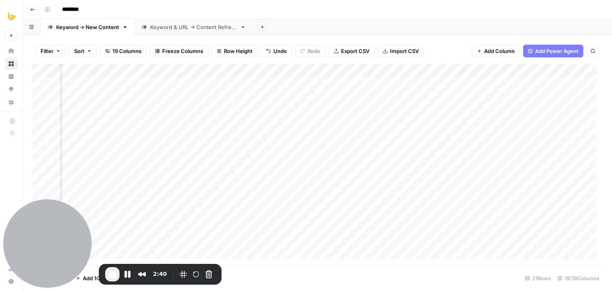
click at [204, 82] on div "Add Column" at bounding box center [317, 164] width 570 height 201
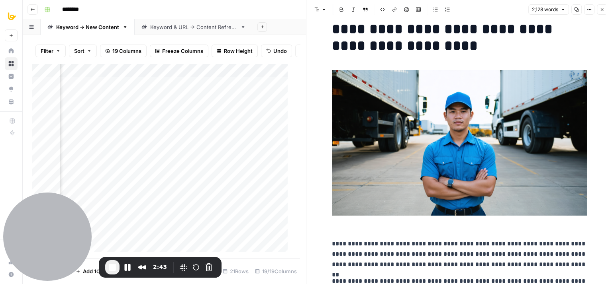
drag, startPoint x: 503, startPoint y: 64, endPoint x: 508, endPoint y: 94, distance: 30.3
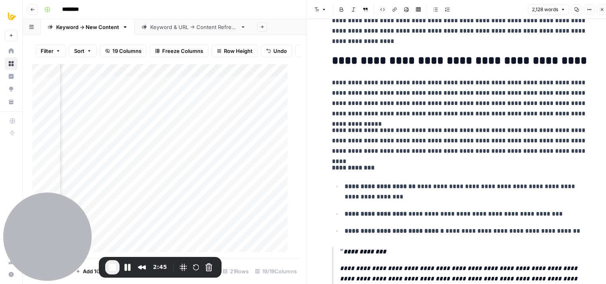
drag, startPoint x: 586, startPoint y: 167, endPoint x: 584, endPoint y: 185, distance: 18.0
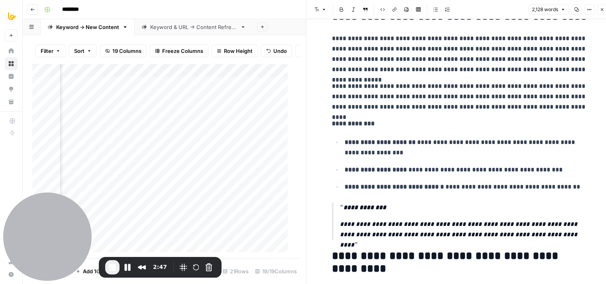
drag, startPoint x: 553, startPoint y: 139, endPoint x: 612, endPoint y: 71, distance: 90.1
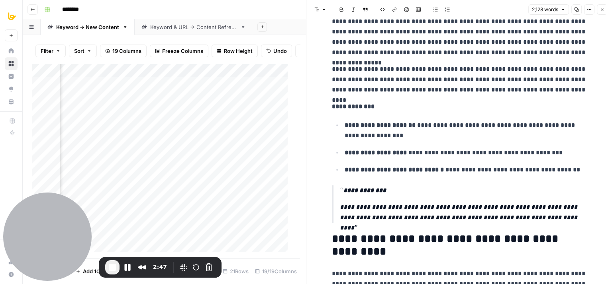
scroll to position [6, 0]
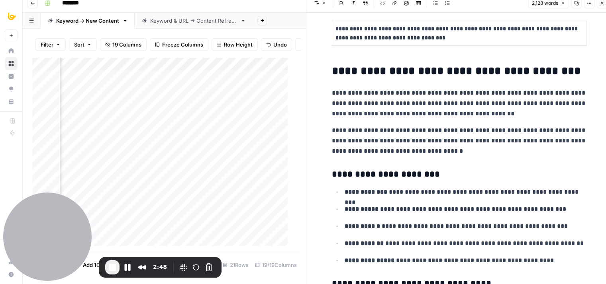
drag, startPoint x: 545, startPoint y: 102, endPoint x: 537, endPoint y: 175, distance: 73.7
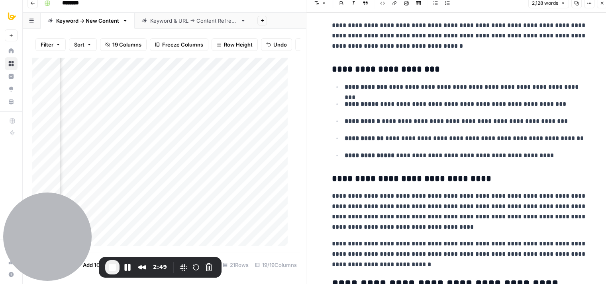
drag, startPoint x: 538, startPoint y: 212, endPoint x: 538, endPoint y: 236, distance: 23.9
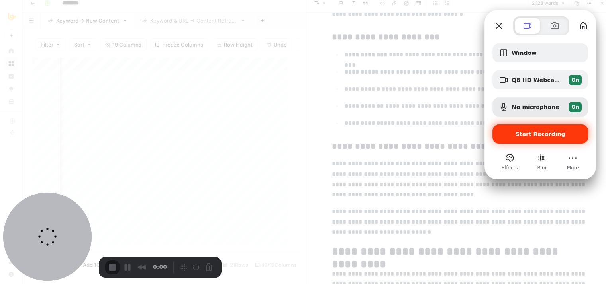
click at [538, 132] on span "Start Recording" at bounding box center [541, 134] width 50 height 6
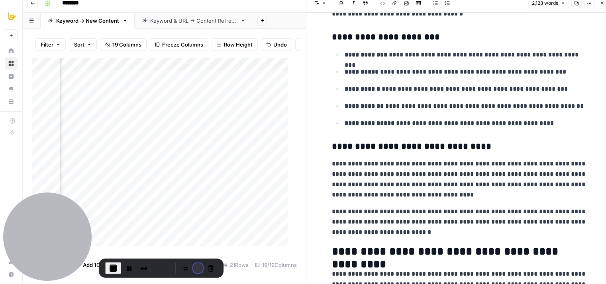
click at [193, 273] on button "Restart Recording" at bounding box center [198, 269] width 10 height 10
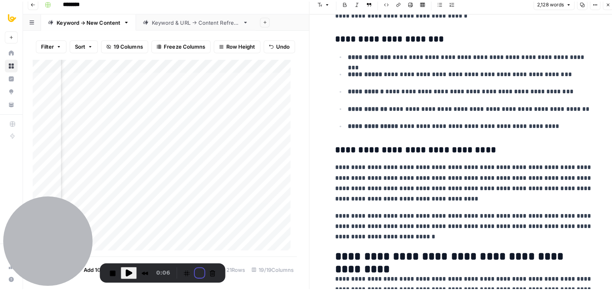
scroll to position [0, 0]
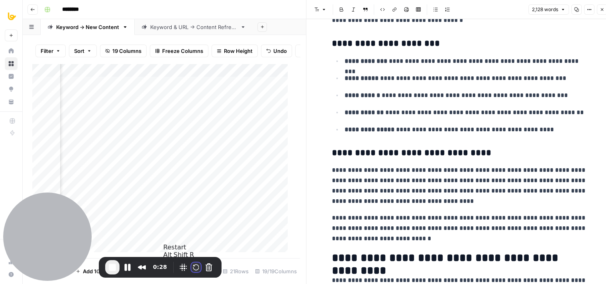
click at [197, 266] on button "Restart Recording" at bounding box center [196, 268] width 10 height 10
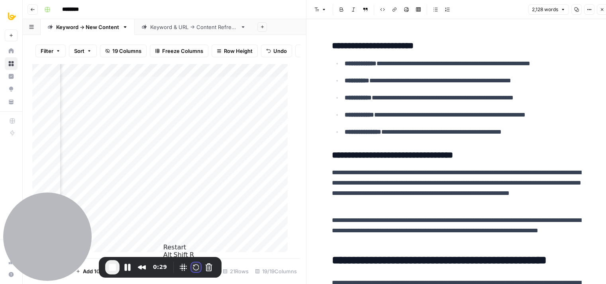
click at [196, 269] on button "Restart Recording" at bounding box center [196, 268] width 10 height 10
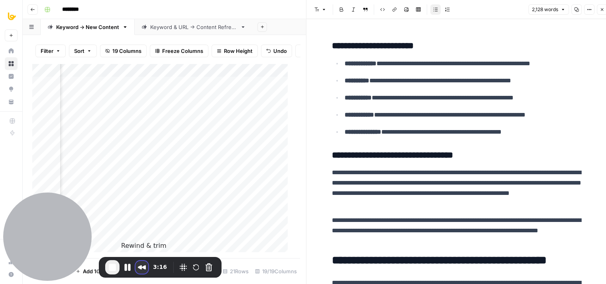
click at [141, 271] on button "Rewind and Trim Recording" at bounding box center [141, 267] width 13 height 13
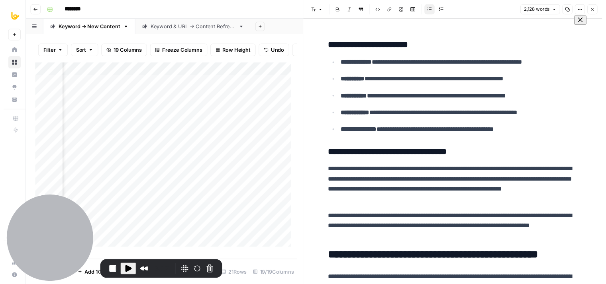
scroll to position [26, 0]
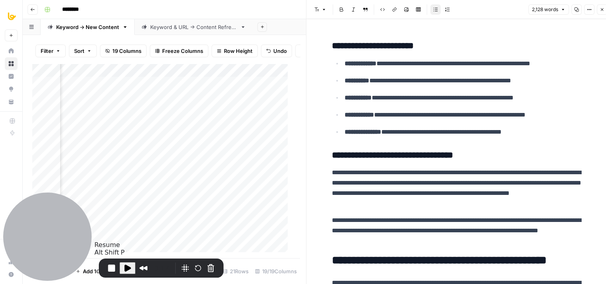
click at [126, 268] on span "Play Recording" at bounding box center [128, 269] width 10 height 10
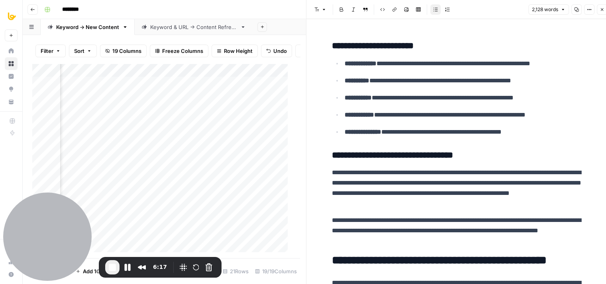
click at [600, 8] on icon "button" at bounding box center [602, 9] width 5 height 5
click at [604, 13] on div "**********" at bounding box center [459, 145] width 306 height 291
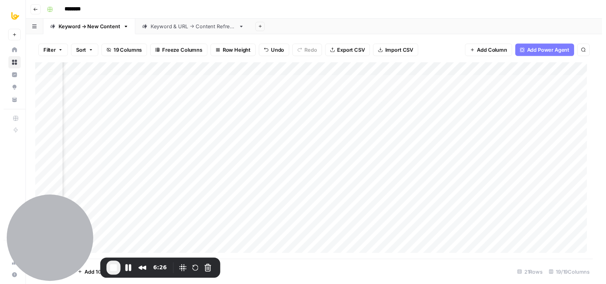
scroll to position [0, 608]
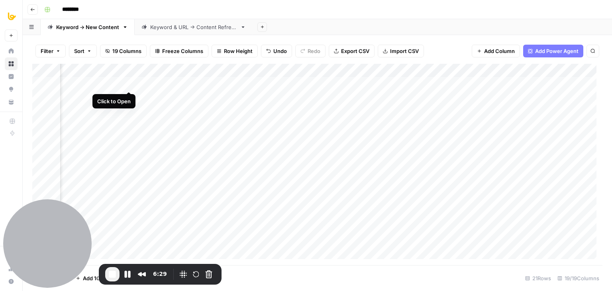
click at [127, 84] on div "Add Column" at bounding box center [317, 164] width 570 height 201
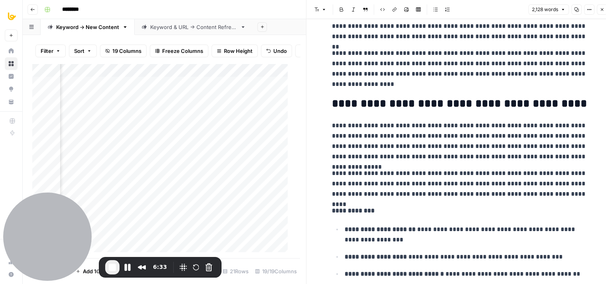
drag, startPoint x: 578, startPoint y: 51, endPoint x: 571, endPoint y: 109, distance: 57.9
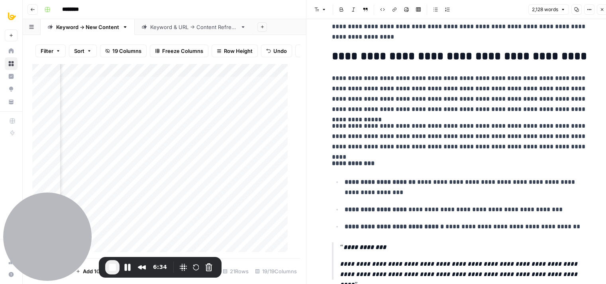
drag, startPoint x: 564, startPoint y: 100, endPoint x: 564, endPoint y: 119, distance: 19.1
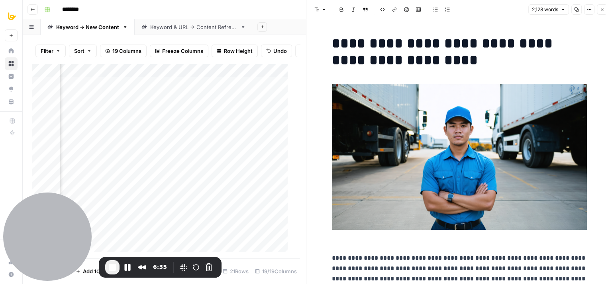
drag, startPoint x: 560, startPoint y: 137, endPoint x: 564, endPoint y: 72, distance: 65.1
click at [601, 11] on icon "button" at bounding box center [602, 9] width 5 height 5
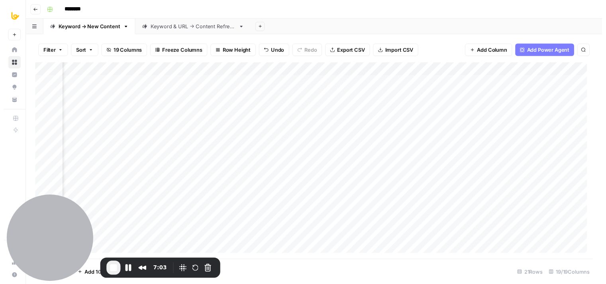
scroll to position [0, 360]
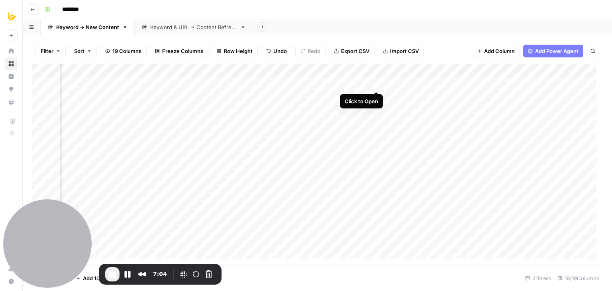
click at [376, 84] on div "Add Column" at bounding box center [317, 164] width 570 height 201
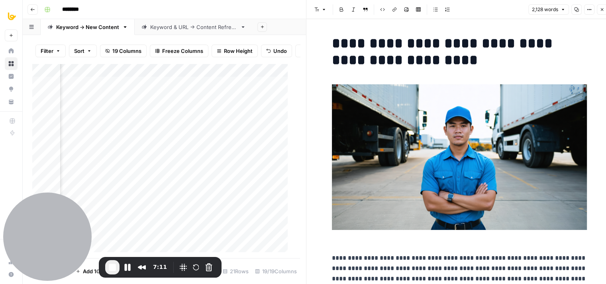
click at [604, 9] on icon "button" at bounding box center [602, 9] width 5 height 5
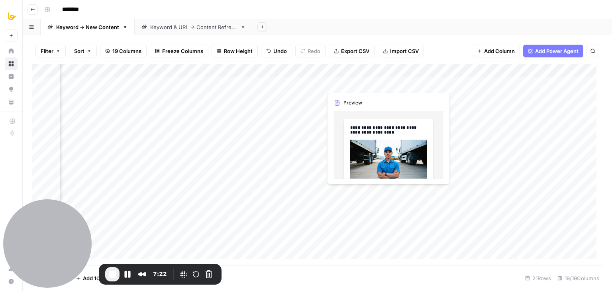
click at [376, 82] on div "Add Column" at bounding box center [317, 164] width 570 height 201
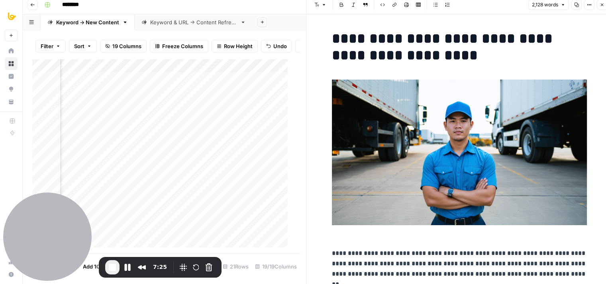
scroll to position [6, 0]
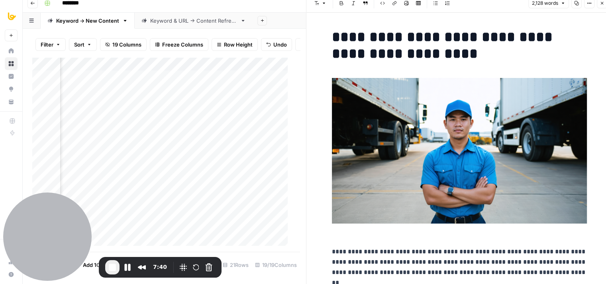
click at [598, 8] on div "Font style Bold Italic Block quote Code block Link Image Insert Table Bulleted …" at bounding box center [459, 3] width 296 height 10
click at [600, 6] on button "Close" at bounding box center [602, 3] width 10 height 10
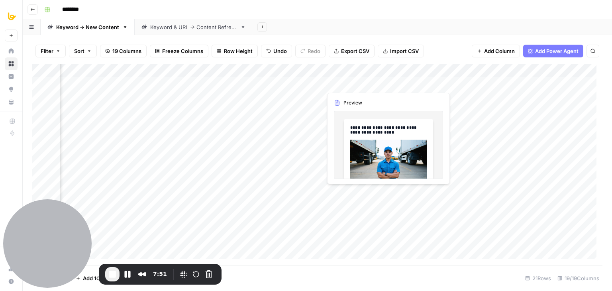
click at [377, 83] on div "Add Column" at bounding box center [317, 164] width 570 height 201
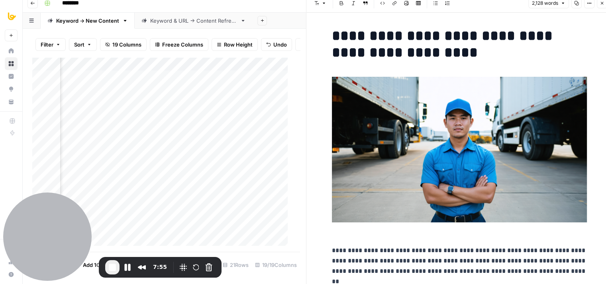
scroll to position [6, 0]
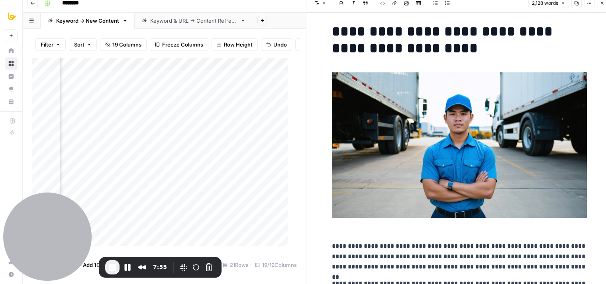
drag, startPoint x: 574, startPoint y: 48, endPoint x: 572, endPoint y: 65, distance: 17.2
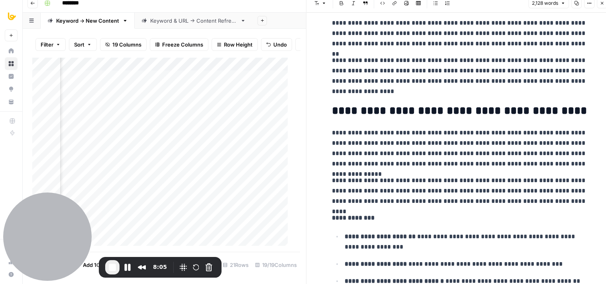
drag, startPoint x: 580, startPoint y: 39, endPoint x: 577, endPoint y: 84, distance: 45.1
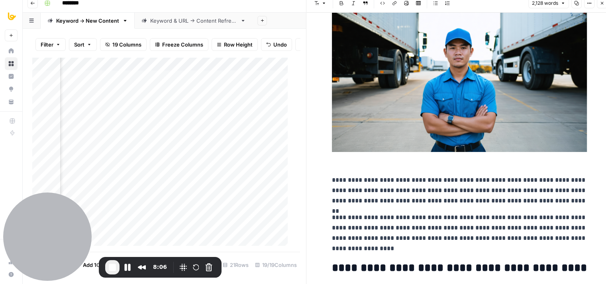
drag, startPoint x: 572, startPoint y: 136, endPoint x: 573, endPoint y: 70, distance: 66.1
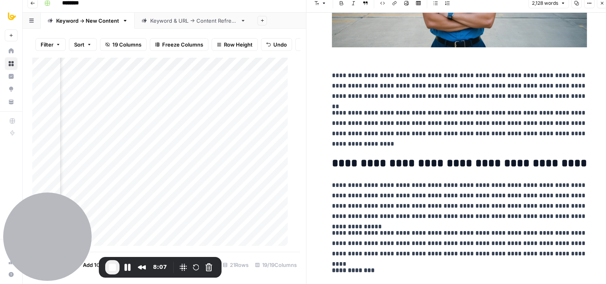
drag, startPoint x: 576, startPoint y: 187, endPoint x: 570, endPoint y: 218, distance: 31.3
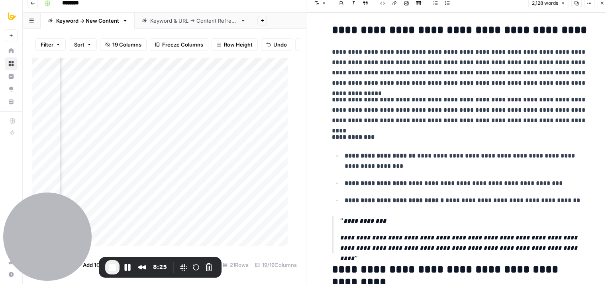
drag, startPoint x: 552, startPoint y: 98, endPoint x: 555, endPoint y: 125, distance: 27.3
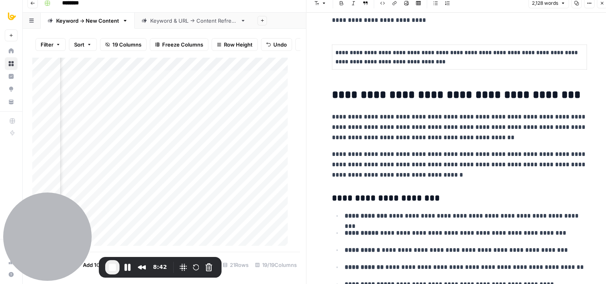
drag, startPoint x: 553, startPoint y: 115, endPoint x: 560, endPoint y: 151, distance: 37.0
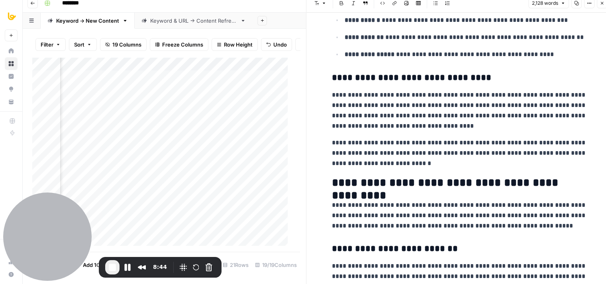
scroll to position [1085, 0]
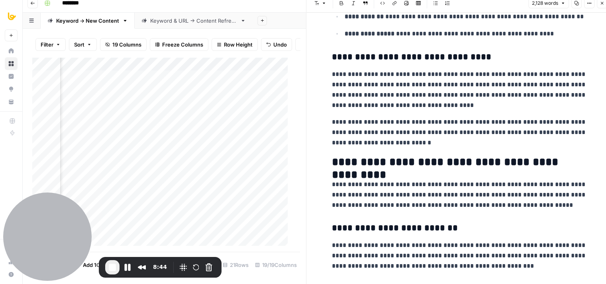
drag, startPoint x: 517, startPoint y: 129, endPoint x: 523, endPoint y: 166, distance: 36.8
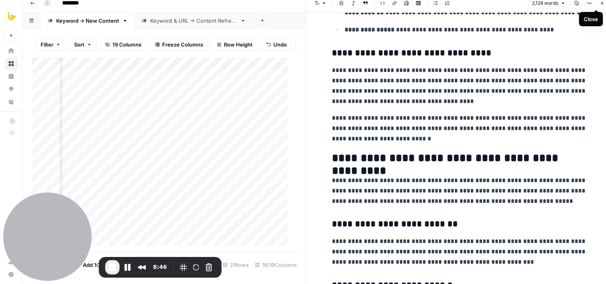
click at [604, 5] on icon "button" at bounding box center [602, 3] width 5 height 5
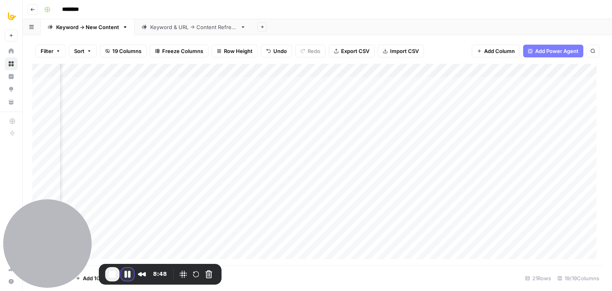
click at [131, 274] on button "Pause Recording" at bounding box center [127, 274] width 13 height 13
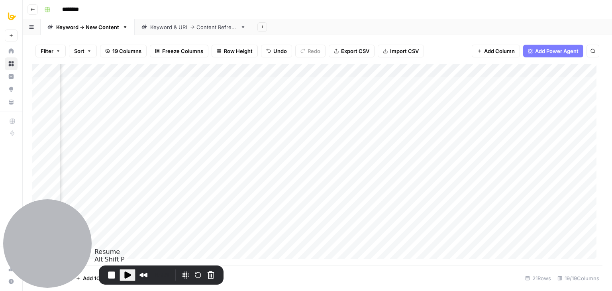
click at [125, 275] on span "Play Recording" at bounding box center [128, 275] width 10 height 10
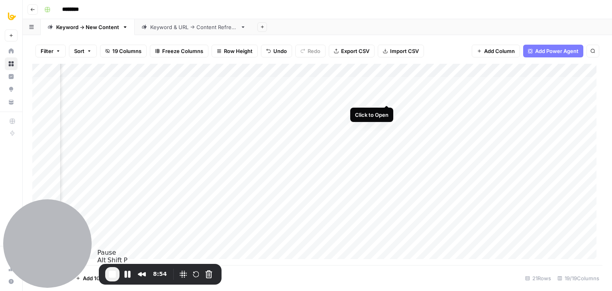
click at [385, 97] on div "Add Column" at bounding box center [317, 164] width 570 height 201
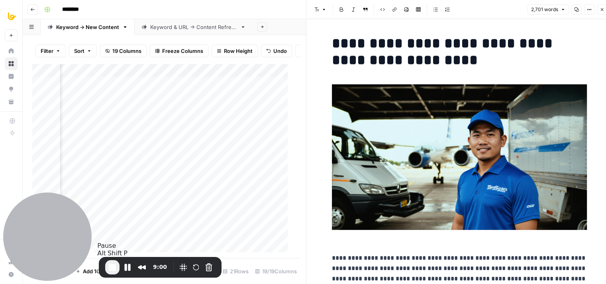
click at [602, 12] on icon "button" at bounding box center [602, 9] width 5 height 5
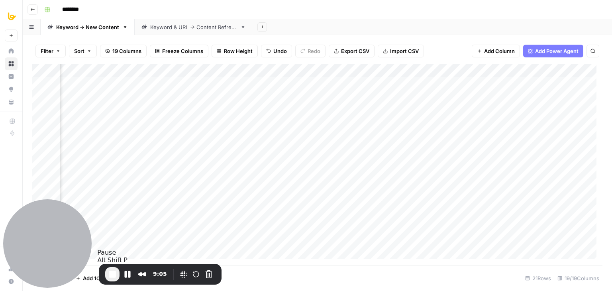
click at [386, 97] on div "Add Column" at bounding box center [317, 164] width 570 height 201
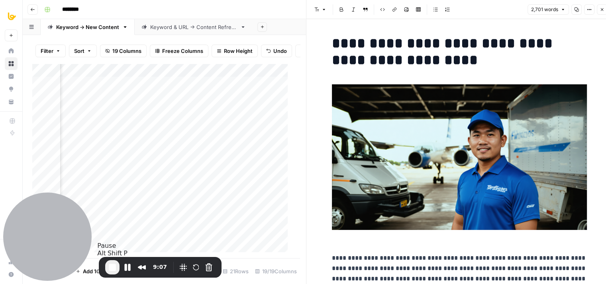
scroll to position [6, 0]
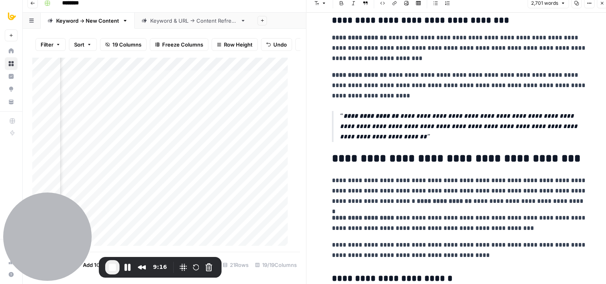
drag, startPoint x: 598, startPoint y: 50, endPoint x: 594, endPoint y: 92, distance: 42.0
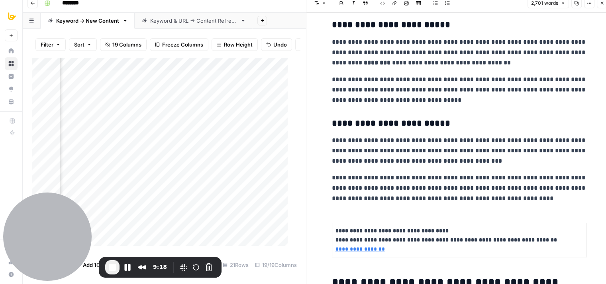
drag, startPoint x: 583, startPoint y: 84, endPoint x: 580, endPoint y: 129, distance: 44.7
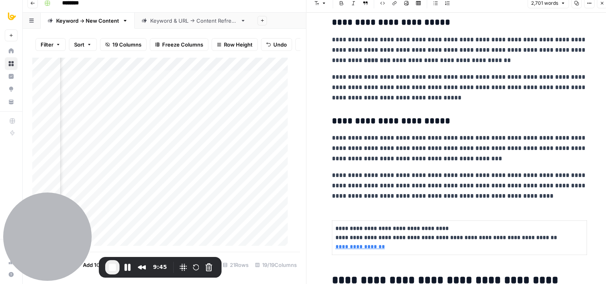
click at [602, 4] on icon "button" at bounding box center [602, 3] width 5 height 5
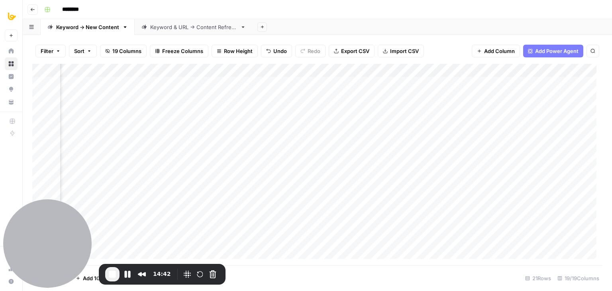
click at [113, 273] on span "End Recording" at bounding box center [113, 274] width 10 height 10
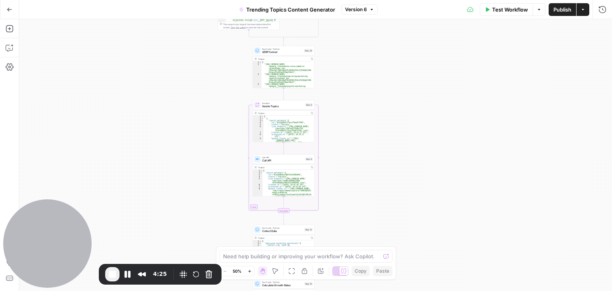
drag, startPoint x: 380, startPoint y: 69, endPoint x: 367, endPoint y: 201, distance: 133.0
click at [368, 223] on div "true false true false true false Workflow Set Inputs Inputs Run Code · Python V…" at bounding box center [315, 155] width 593 height 272
click at [145, 274] on button "Rewind and Trim Recording" at bounding box center [141, 274] width 13 height 13
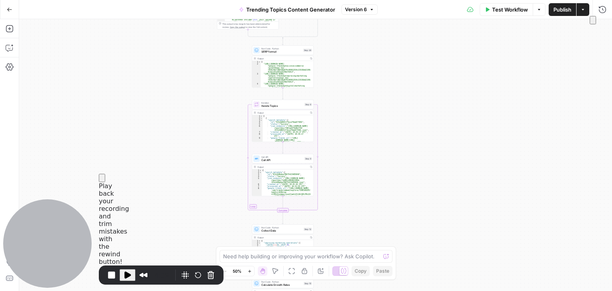
scroll to position [26, 0]
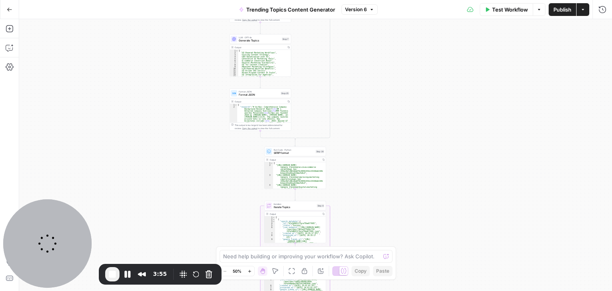
drag, startPoint x: 360, startPoint y: 61, endPoint x: 372, endPoint y: 174, distance: 114.2
click at [372, 174] on div "true false true false true false Workflow Set Inputs Inputs Run Code · Python V…" at bounding box center [315, 155] width 593 height 272
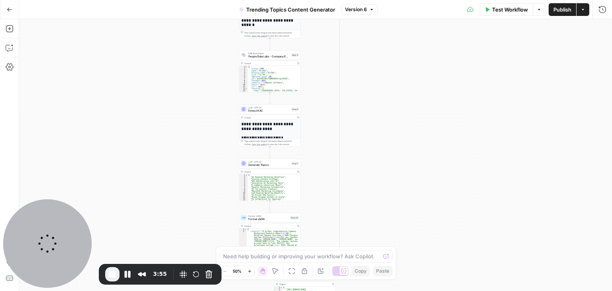
drag, startPoint x: 405, startPoint y: 145, endPoint x: 410, endPoint y: 177, distance: 32.3
click at [412, 183] on div "true false true false true false Workflow Set Inputs Inputs Run Code · Python V…" at bounding box center [315, 155] width 593 height 272
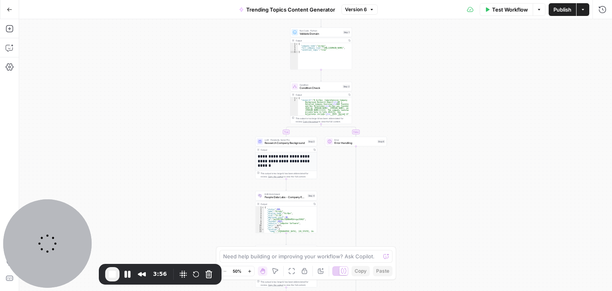
drag, startPoint x: 396, startPoint y: 125, endPoint x: 402, endPoint y: 163, distance: 38.3
click at [402, 163] on div "true false true false true false Workflow Set Inputs Inputs Run Code · Python V…" at bounding box center [315, 155] width 593 height 272
click at [138, 274] on button "Rewind and Trim Recording" at bounding box center [141, 274] width 13 height 13
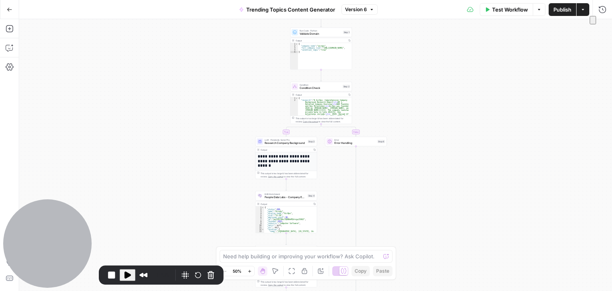
scroll to position [0, 0]
click at [593, 23] on span at bounding box center [593, 20] width 0 height 6
click at [127, 274] on span "Play Recording" at bounding box center [128, 275] width 10 height 10
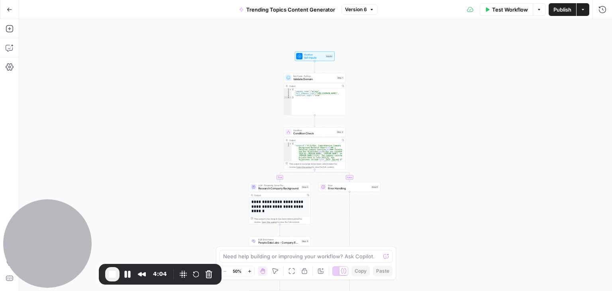
drag, startPoint x: 249, startPoint y: 84, endPoint x: 242, endPoint y: 104, distance: 21.2
click at [242, 104] on div "true false true false true false Workflow Set Inputs Inputs Run Code · Python V…" at bounding box center [315, 155] width 593 height 272
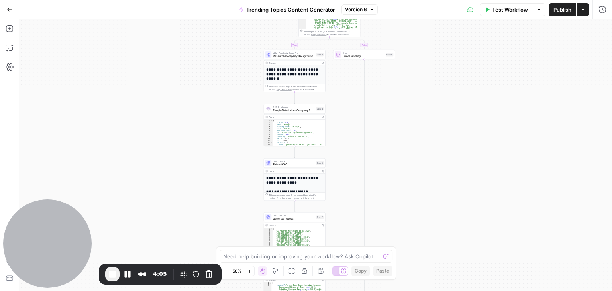
drag, startPoint x: 221, startPoint y: 214, endPoint x: 237, endPoint y: 78, distance: 136.4
click at [237, 78] on div "true false true false true false Workflow Set Inputs Inputs Run Code · Python V…" at bounding box center [315, 155] width 593 height 272
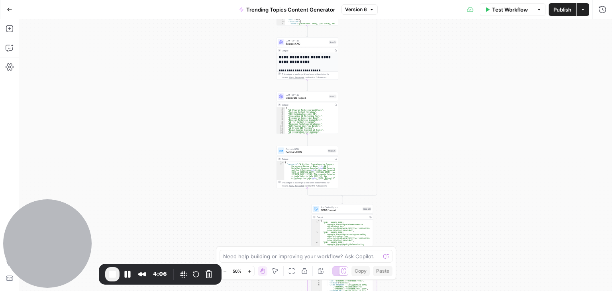
drag, startPoint x: 244, startPoint y: 90, endPoint x: 249, endPoint y: 35, distance: 56.1
click at [249, 35] on div "true false true false true false Workflow Set Inputs Inputs Run Code · Python V…" at bounding box center [315, 155] width 593 height 272
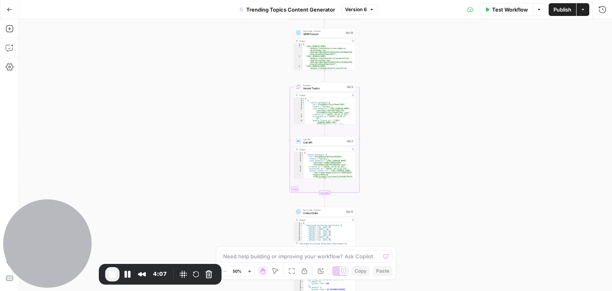
drag, startPoint x: 252, startPoint y: 112, endPoint x: 242, endPoint y: 56, distance: 56.2
click at [242, 56] on div "true false true false true false Workflow Set Inputs Inputs Run Code · Python V…" at bounding box center [315, 155] width 593 height 272
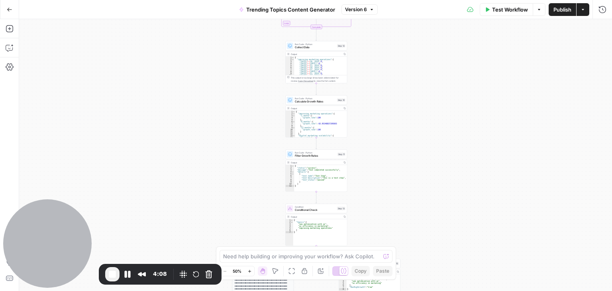
drag, startPoint x: 265, startPoint y: 70, endPoint x: 266, endPoint y: 46, distance: 24.3
click at [266, 46] on div "true false true false true false Workflow Set Inputs Inputs Run Code · Python V…" at bounding box center [315, 155] width 593 height 272
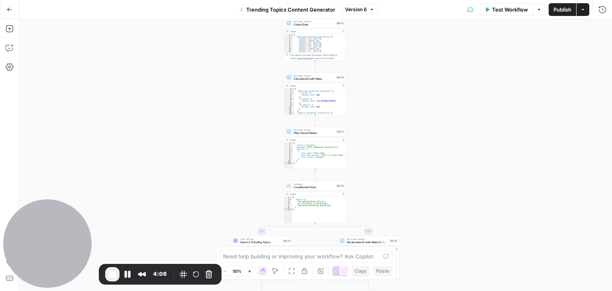
click at [256, 151] on div "true false true false true false Workflow Set Inputs Inputs Run Code · Python V…" at bounding box center [315, 155] width 593 height 272
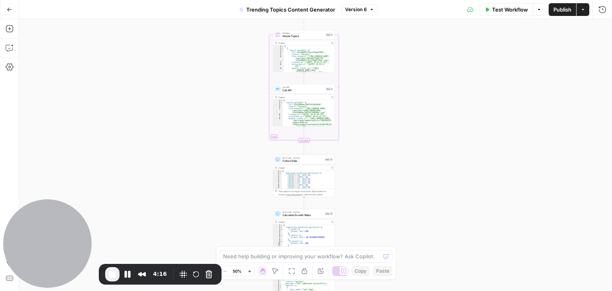
drag, startPoint x: 253, startPoint y: 51, endPoint x: 242, endPoint y: 188, distance: 137.5
click at [242, 188] on div "true false true false true false Workflow Set Inputs Inputs Run Code · Python V…" at bounding box center [315, 155] width 593 height 272
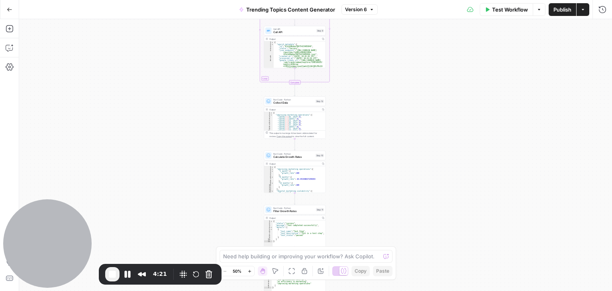
drag, startPoint x: 427, startPoint y: 149, endPoint x: 418, endPoint y: 91, distance: 58.9
click at [418, 91] on div "true false true false true false Workflow Set Inputs Inputs Run Code · Python V…" at bounding box center [315, 155] width 593 height 272
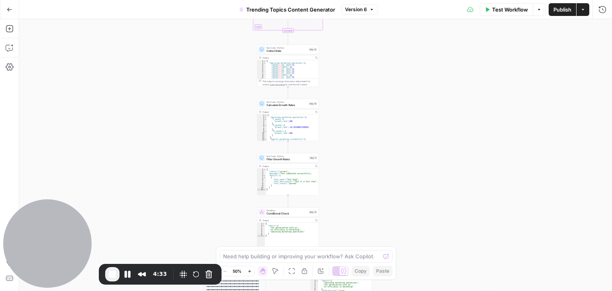
drag, startPoint x: 396, startPoint y: 142, endPoint x: 403, endPoint y: 77, distance: 65.6
click at [403, 78] on div "true false true false true false Workflow Set Inputs Inputs Run Code · Python V…" at bounding box center [315, 155] width 593 height 272
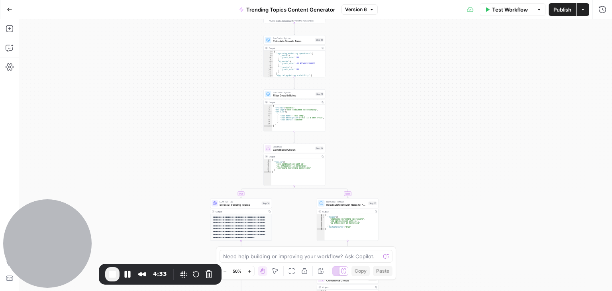
click at [402, 228] on div "true false true false true false Workflow Set Inputs Inputs Run Code · Python V…" at bounding box center [315, 155] width 593 height 272
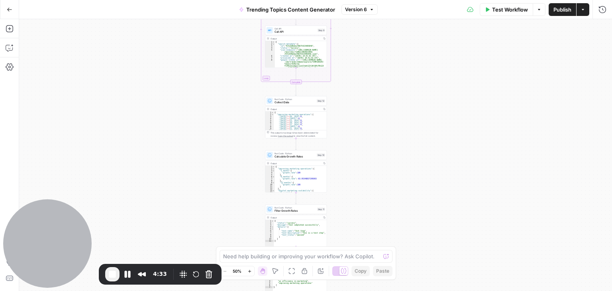
click at [410, 192] on div "true false true false true false Workflow Set Inputs Inputs Run Code · Python V…" at bounding box center [315, 155] width 593 height 272
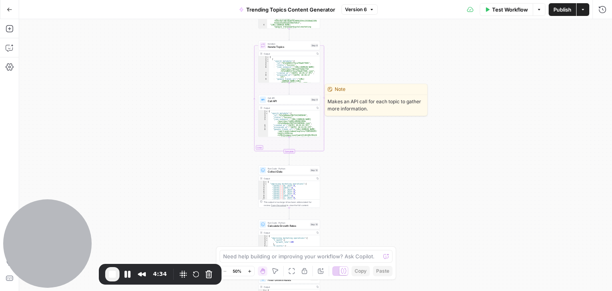
click at [292, 102] on span "Call API" at bounding box center [288, 101] width 41 height 4
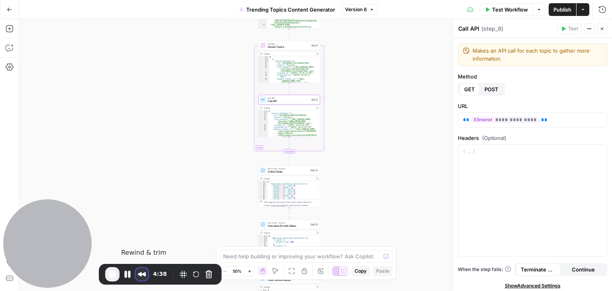
click at [145, 272] on button "Rewind and Trim Recording" at bounding box center [141, 274] width 13 height 13
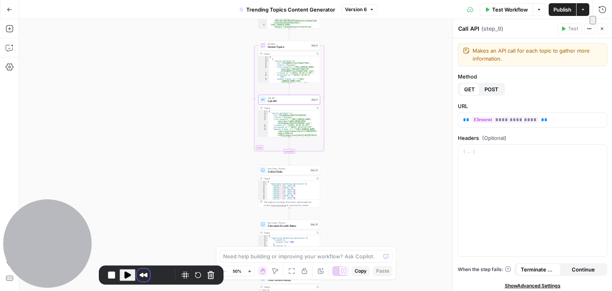
click at [593, 23] on span at bounding box center [593, 20] width 0 height 6
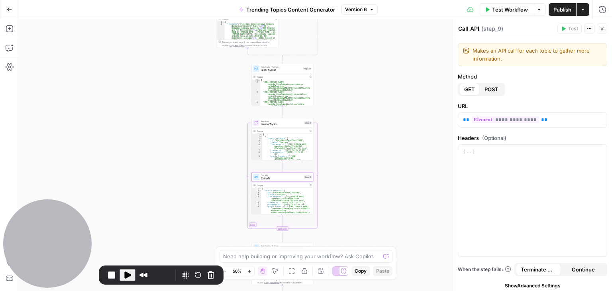
click at [354, 150] on div "true false true false true false Workflow Set Inputs Inputs Run Code · Python V…" at bounding box center [315, 155] width 593 height 272
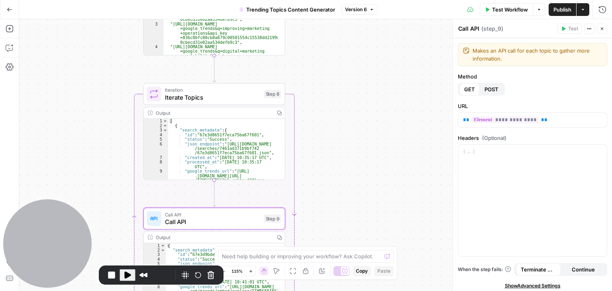
drag, startPoint x: 341, startPoint y: 119, endPoint x: 347, endPoint y: 128, distance: 11.2
click at [354, 115] on div "true false true false true false Workflow Set Inputs Inputs Run Code · Python V…" at bounding box center [315, 155] width 593 height 272
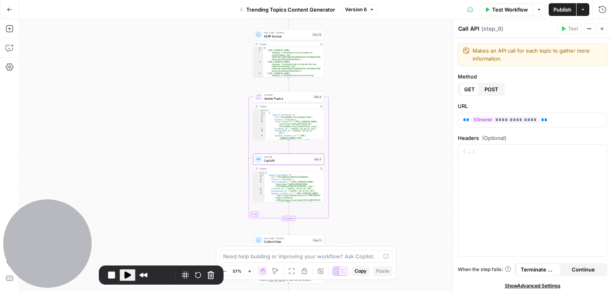
click at [366, 171] on div "true false true false true false Workflow Set Inputs Inputs Run Code · Python V…" at bounding box center [315, 155] width 593 height 272
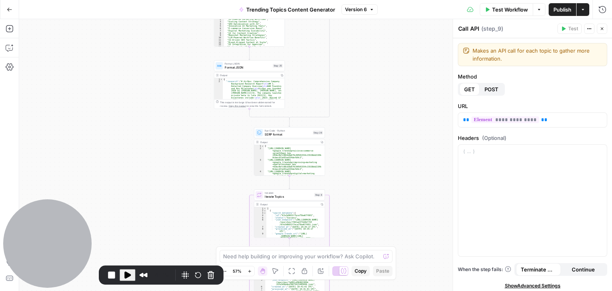
click at [388, 186] on div "true false true false true false Workflow Set Inputs Inputs Run Code · Python V…" at bounding box center [315, 155] width 593 height 272
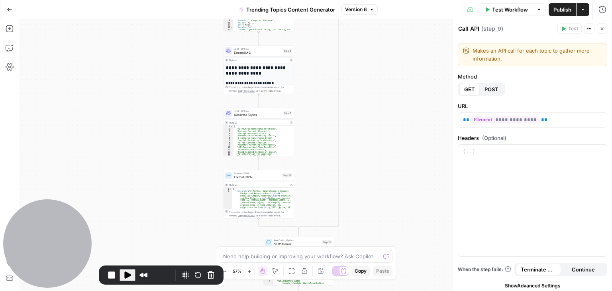
click at [406, 182] on div "true false true false true false Workflow Set Inputs Inputs Run Code · Python V…" at bounding box center [315, 155] width 593 height 272
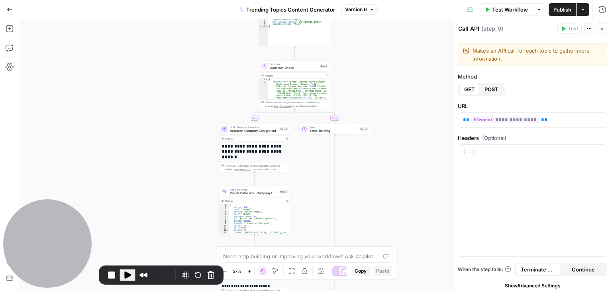
click at [401, 152] on div "true false true false true false Workflow Set Inputs Inputs Run Code · Python V…" at bounding box center [315, 155] width 593 height 272
click at [384, 147] on div "true false true false true false Workflow Set Inputs Inputs Run Code · Python V…" at bounding box center [315, 155] width 593 height 272
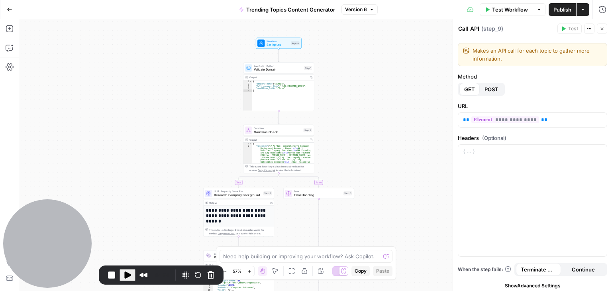
click at [604, 27] on icon "button" at bounding box center [602, 28] width 5 height 5
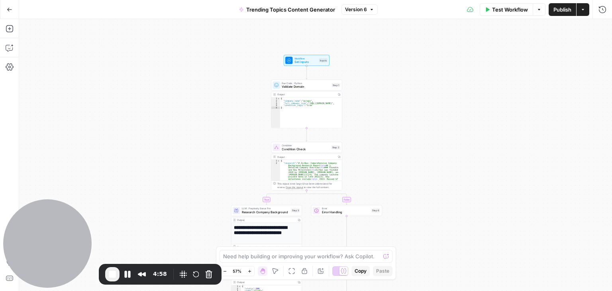
drag, startPoint x: 367, startPoint y: 61, endPoint x: 383, endPoint y: 60, distance: 15.9
click at [383, 60] on div "true false true false true false Workflow Set Inputs Inputs Run Code · Python V…" at bounding box center [315, 155] width 593 height 272
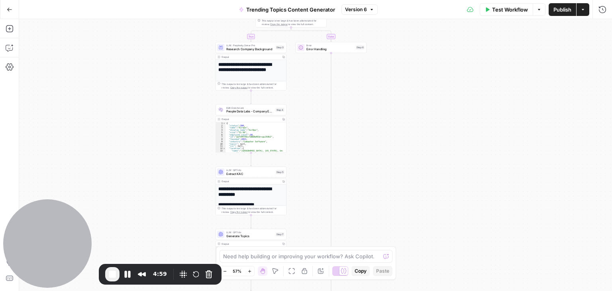
drag, startPoint x: 429, startPoint y: 66, endPoint x: 427, endPoint y: 52, distance: 13.8
click at [427, 52] on div "true false true false true false Workflow Set Inputs Inputs Run Code · Python V…" at bounding box center [315, 155] width 593 height 272
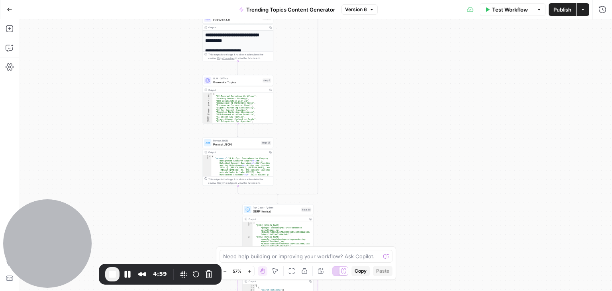
drag, startPoint x: 400, startPoint y: 48, endPoint x: 393, endPoint y: 66, distance: 19.3
click at [392, 35] on div "true false true false true false Workflow Set Inputs Inputs Run Code · Python V…" at bounding box center [315, 155] width 593 height 272
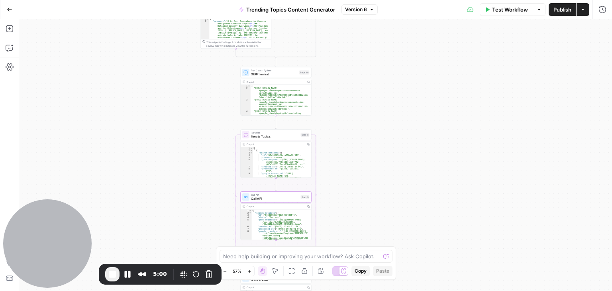
drag, startPoint x: 386, startPoint y: 209, endPoint x: 392, endPoint y: 84, distance: 124.8
click at [392, 84] on div "true false true false true false Workflow Set Inputs Inputs Run Code · Python V…" at bounding box center [315, 155] width 593 height 272
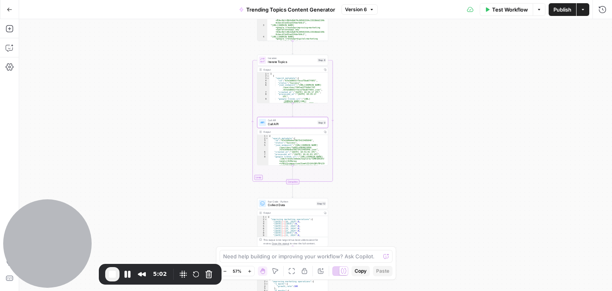
drag, startPoint x: 388, startPoint y: 205, endPoint x: 405, endPoint y: 131, distance: 76.0
click at [405, 131] on div "true false true false true false Workflow Set Inputs Inputs Run Code · Python V…" at bounding box center [315, 155] width 593 height 272
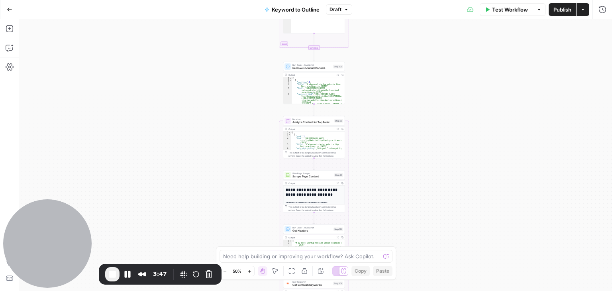
drag, startPoint x: 417, startPoint y: 165, endPoint x: 416, endPoint y: 149, distance: 15.2
click at [419, 181] on div "Workflow Set Inputs Inputs Workflow Workflow Step 1 Output Expand Output Copy 1…" at bounding box center [315, 155] width 593 height 272
click at [400, 229] on div "Workflow Set Inputs Inputs Workflow Workflow Step 1 Output Expand Output Copy 1…" at bounding box center [315, 155] width 593 height 272
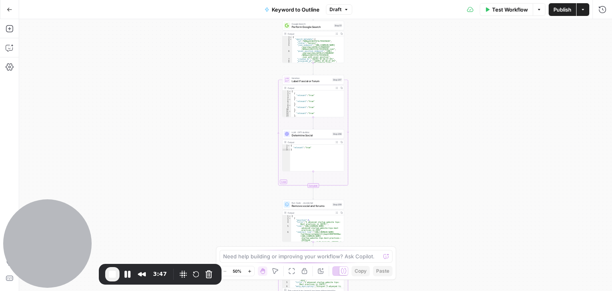
drag, startPoint x: 420, startPoint y: 147, endPoint x: 419, endPoint y: 249, distance: 101.6
click at [418, 250] on div "Workflow Set Inputs Inputs Workflow Workflow Step 1 Output Expand Output Copy 1…" at bounding box center [315, 155] width 593 height 272
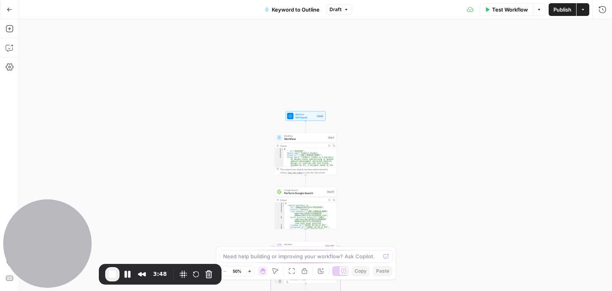
drag, startPoint x: 411, startPoint y: 82, endPoint x: 412, endPoint y: 46, distance: 36.7
click at [411, 50] on div "Workflow Set Inputs Inputs Workflow Workflow Step 1 Output Expand Output Copy 1…" at bounding box center [315, 155] width 593 height 272
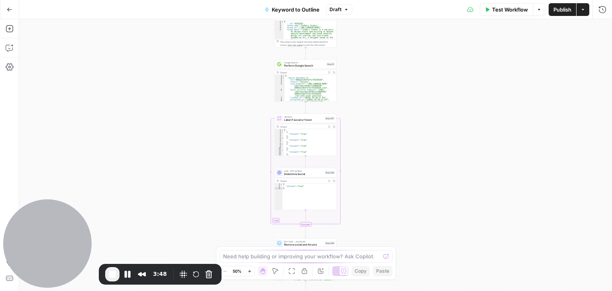
click at [394, 35] on div "Workflow Set Inputs Inputs Workflow Workflow Step 1 Output Expand Output Copy 1…" at bounding box center [315, 155] width 593 height 272
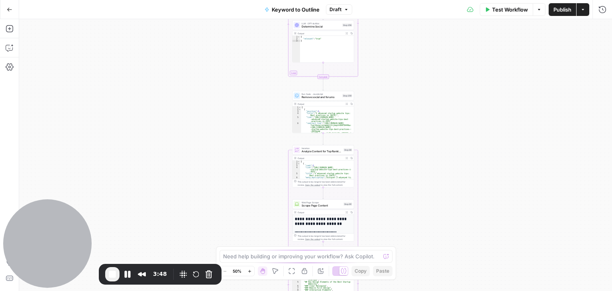
drag, startPoint x: 414, startPoint y: 49, endPoint x: 416, endPoint y: 81, distance: 32.0
click at [418, 10] on div "Go Back Keyword to Outline Draft Test Workflow Options Publish Actions Run Hist…" at bounding box center [306, 145] width 612 height 291
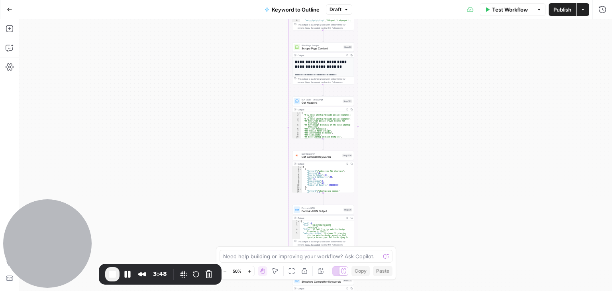
click at [400, 43] on div "Workflow Set Inputs Inputs Workflow Workflow Step 1 Output Expand Output Copy 1…" at bounding box center [315, 155] width 593 height 272
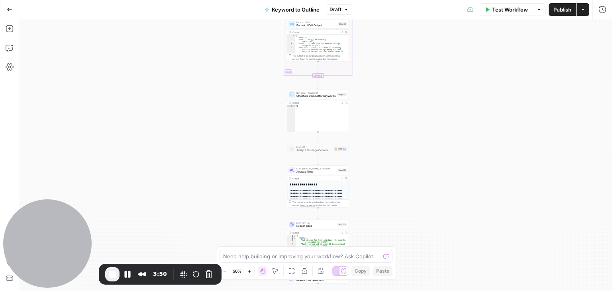
drag, startPoint x: 392, startPoint y: 120, endPoint x: 393, endPoint y: 67, distance: 52.6
click at [393, 67] on div "Workflow Set Inputs Inputs Workflow Workflow Step 1 Output Expand Output Copy 1…" at bounding box center [315, 155] width 593 height 272
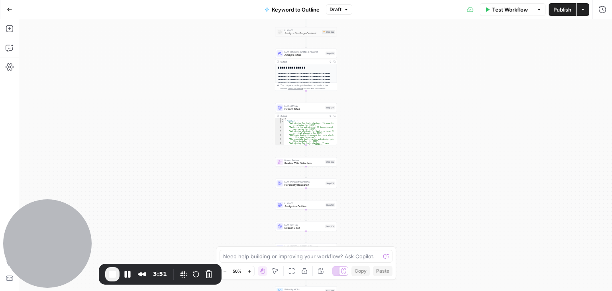
drag, startPoint x: 389, startPoint y: 129, endPoint x: 381, endPoint y: 39, distance: 90.0
click at [381, 39] on div "Workflow Set Inputs Inputs Workflow Workflow Step 1 Output Expand Output Copy 1…" at bounding box center [315, 155] width 593 height 272
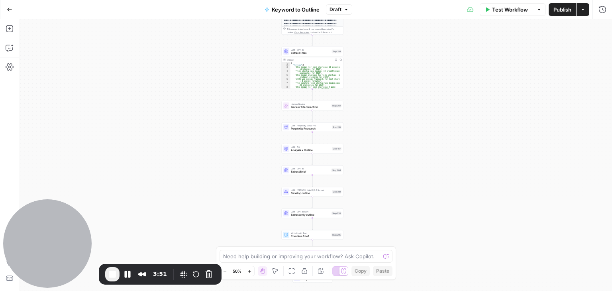
drag, startPoint x: 380, startPoint y: 142, endPoint x: 400, endPoint y: 75, distance: 70.4
click at [389, 39] on div "Workflow Set Inputs Inputs Workflow Workflow Step 1 Output Expand Output Copy 1…" at bounding box center [315, 155] width 593 height 272
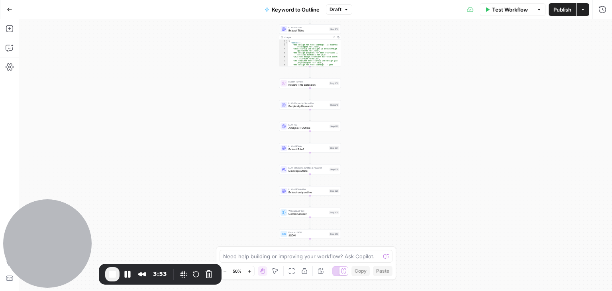
drag, startPoint x: 410, startPoint y: 145, endPoint x: 400, endPoint y: 174, distance: 30.9
click at [403, 226] on div "Workflow Set Inputs Inputs Workflow Workflow Step 1 Output Expand Output Copy 1…" at bounding box center [315, 155] width 593 height 272
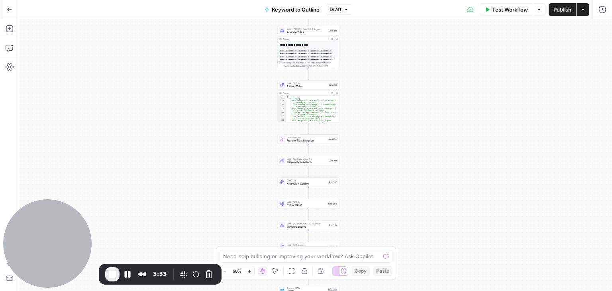
drag, startPoint x: 385, startPoint y: 133, endPoint x: 389, endPoint y: 149, distance: 15.7
click at [389, 151] on div "Workflow Set Inputs Inputs Workflow Workflow Step 1 Output Expand Output Copy 1…" at bounding box center [315, 155] width 593 height 272
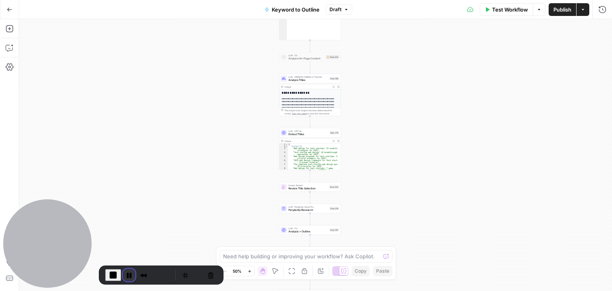
click at [131, 273] on button "Pause Recording" at bounding box center [129, 275] width 13 height 13
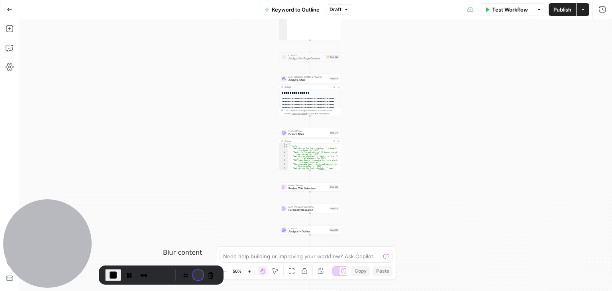
click at [193, 273] on button "Restart Recording" at bounding box center [198, 275] width 10 height 10
click at [141, 276] on button "Rewind and Trim Recording" at bounding box center [143, 275] width 13 height 13
click at [593, 23] on span at bounding box center [593, 20] width 0 height 6
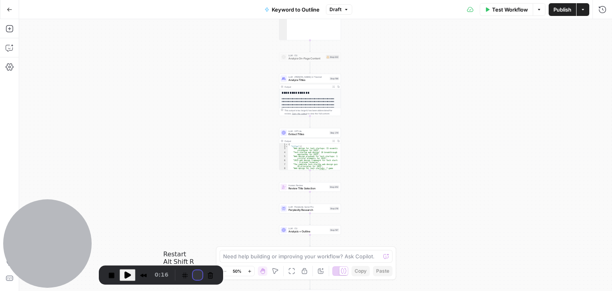
click at [193, 276] on button "Restart Recording" at bounding box center [198, 275] width 10 height 10
click at [140, 279] on button "Rewind and Trim Recording" at bounding box center [143, 275] width 13 height 13
click at [128, 274] on span "Play Recording" at bounding box center [128, 275] width 10 height 10
click at [193, 273] on button "Restart Recording" at bounding box center [198, 275] width 10 height 10
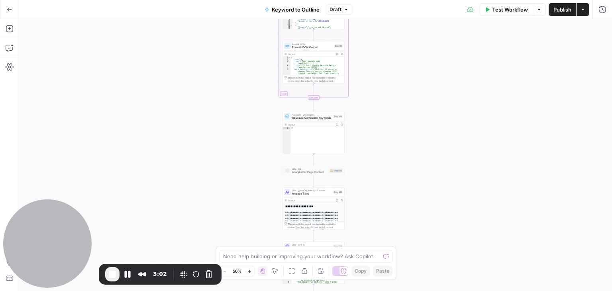
drag, startPoint x: 386, startPoint y: 46, endPoint x: 390, endPoint y: 180, distance: 133.9
click at [390, 180] on div "Workflow Set Inputs Inputs Workflow Workflow Step 1 Output Expand Output Copy 1…" at bounding box center [315, 155] width 593 height 272
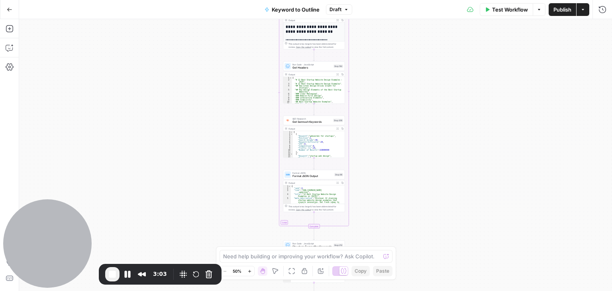
drag, startPoint x: 384, startPoint y: 61, endPoint x: 386, endPoint y: 185, distance: 124.3
click at [386, 185] on div "Workflow Set Inputs Inputs Workflow Workflow Step 1 Output Expand Output Copy 1…" at bounding box center [315, 155] width 593 height 272
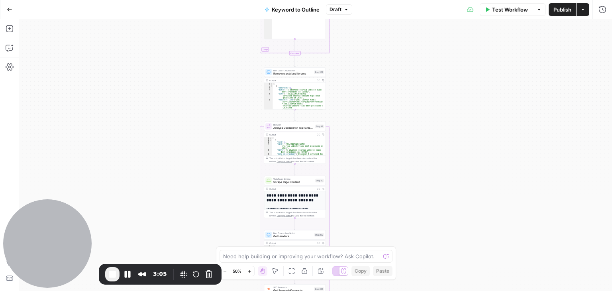
drag, startPoint x: 380, startPoint y: 72, endPoint x: 369, endPoint y: 184, distance: 112.1
click at [368, 193] on div "Workflow Set Inputs Inputs Workflow Workflow Step 1 Output Expand Output Copy 1…" at bounding box center [315, 155] width 593 height 272
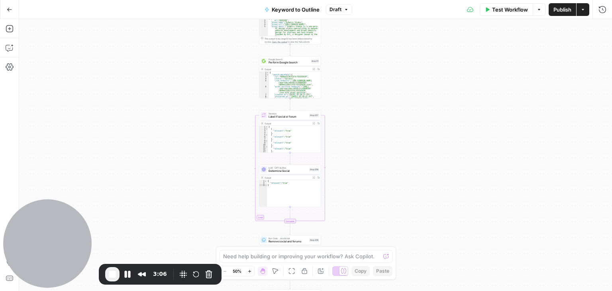
drag, startPoint x: 376, startPoint y: 56, endPoint x: 383, endPoint y: 153, distance: 97.4
click at [372, 222] on div "Workflow Set Inputs Inputs Workflow Workflow Step 1 Output Expand Output Copy 1…" at bounding box center [315, 155] width 593 height 272
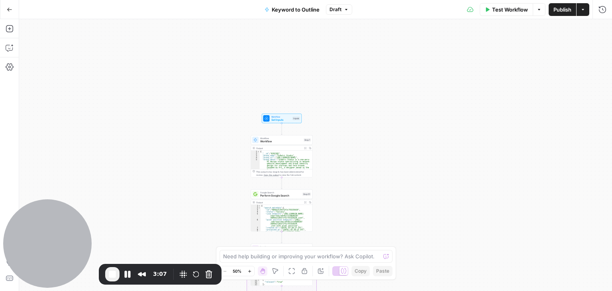
drag, startPoint x: 391, startPoint y: 44, endPoint x: 381, endPoint y: 164, distance: 120.7
click at [381, 164] on div "Workflow Set Inputs Inputs Workflow Workflow Step 1 Output Expand Output Copy 1…" at bounding box center [315, 155] width 593 height 272
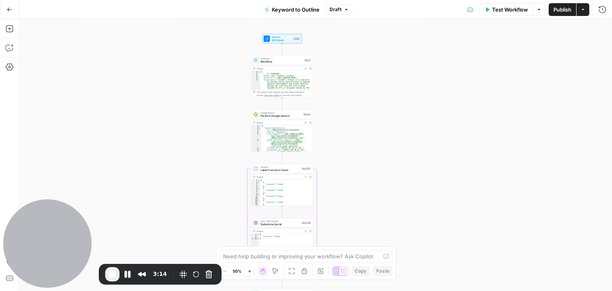
drag, startPoint x: 364, startPoint y: 115, endPoint x: 368, endPoint y: 55, distance: 60.7
click at [368, 55] on div "Workflow Set Inputs Inputs Workflow Workflow Step 1 Output Expand Output Copy 1…" at bounding box center [315, 155] width 593 height 272
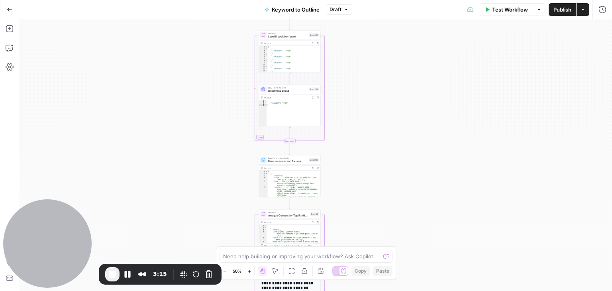
drag, startPoint x: 375, startPoint y: 152, endPoint x: 374, endPoint y: 67, distance: 84.9
click at [374, 67] on div "Workflow Set Inputs Inputs Workflow Workflow Step 1 Output Expand Output Copy 1…" at bounding box center [315, 155] width 593 height 272
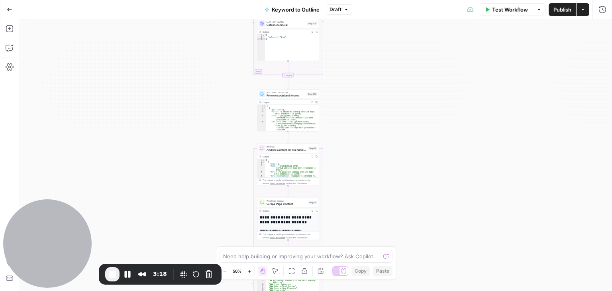
drag, startPoint x: 381, startPoint y: 188, endPoint x: 380, endPoint y: 144, distance: 43.8
click at [380, 144] on div "Workflow Set Inputs Inputs Workflow Workflow Step 1 Output Expand Output Copy 1…" at bounding box center [315, 155] width 593 height 272
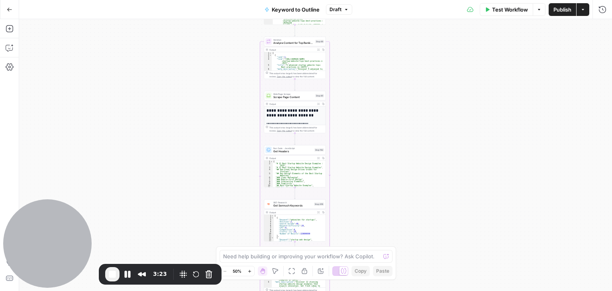
drag, startPoint x: 374, startPoint y: 150, endPoint x: 379, endPoint y: 101, distance: 49.6
click at [379, 101] on div "Workflow Set Inputs Inputs Workflow Workflow Step 1 Output Expand Output Copy 1…" at bounding box center [315, 155] width 593 height 272
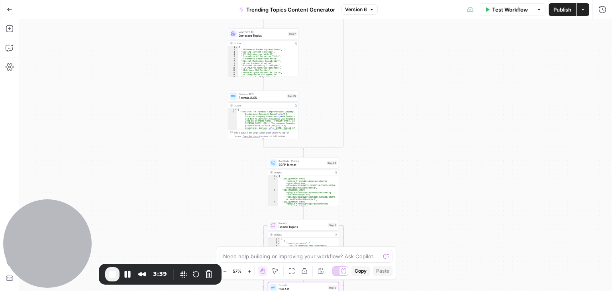
drag, startPoint x: 376, startPoint y: 103, endPoint x: 384, endPoint y: 208, distance: 105.1
click at [384, 208] on div "true false true false true false Workflow Set Inputs Inputs Run Code · Python V…" at bounding box center [315, 155] width 593 height 272
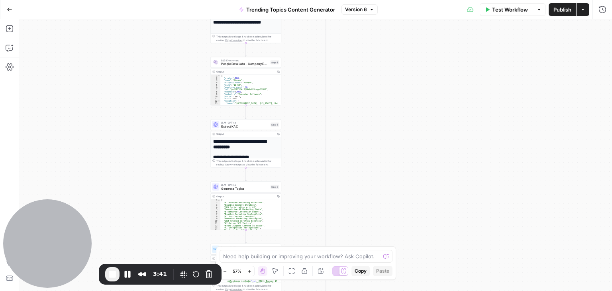
drag, startPoint x: 406, startPoint y: 68, endPoint x: 390, endPoint y: 214, distance: 147.6
click at [390, 214] on div "true false true false true false Workflow Set Inputs Inputs Run Code · Python V…" at bounding box center [315, 155] width 593 height 272
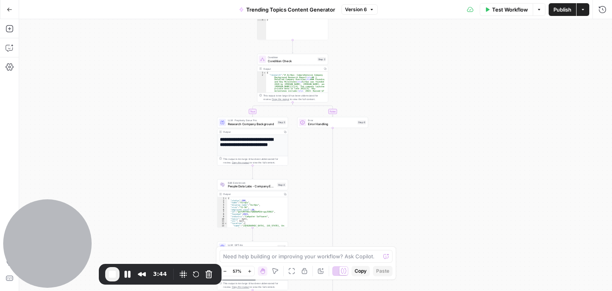
drag, startPoint x: 391, startPoint y: 101, endPoint x: 394, endPoint y: 181, distance: 80.5
click at [394, 181] on div "true false true false true false Workflow Set Inputs Inputs Run Code · Python V…" at bounding box center [315, 155] width 593 height 272
click at [115, 271] on span "End Recording" at bounding box center [113, 274] width 10 height 10
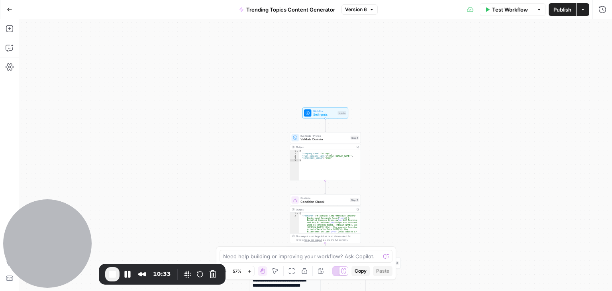
drag, startPoint x: 404, startPoint y: 84, endPoint x: 430, endPoint y: 157, distance: 77.7
click at [430, 163] on div "true false true false true false Workflow Set Inputs Inputs Run Code · Python V…" at bounding box center [315, 155] width 593 height 272
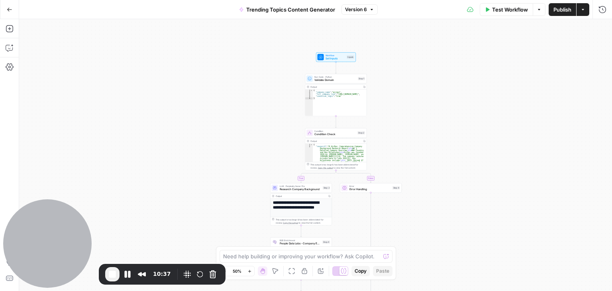
drag, startPoint x: 449, startPoint y: 177, endPoint x: 446, endPoint y: 133, distance: 43.9
click at [446, 133] on div "true false true false true false Workflow Set Inputs Inputs Run Code · Python V…" at bounding box center [315, 155] width 593 height 272
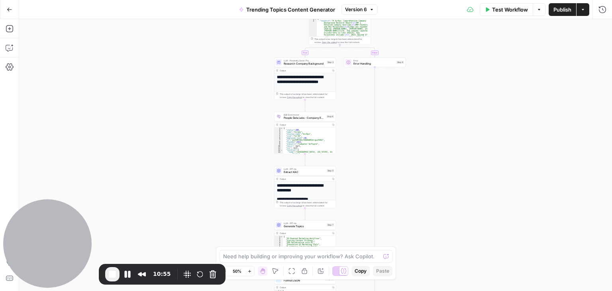
drag, startPoint x: 469, startPoint y: 176, endPoint x: 474, endPoint y: 33, distance: 142.3
click at [474, 33] on div "true false true false true false Workflow Set Inputs Inputs Run Code · Python V…" at bounding box center [315, 155] width 593 height 272
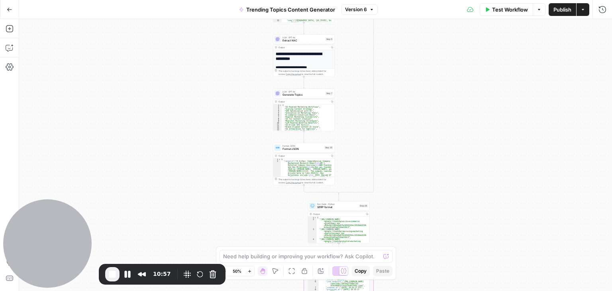
drag, startPoint x: 465, startPoint y: 222, endPoint x: 463, endPoint y: 107, distance: 114.8
click at [463, 107] on div "true false true false true false Workflow Set Inputs Inputs Run Code · Python V…" at bounding box center [315, 155] width 593 height 272
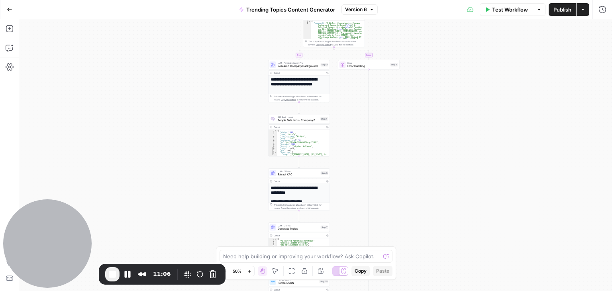
drag, startPoint x: 447, startPoint y: 211, endPoint x: 459, endPoint y: 128, distance: 83.7
click at [449, 228] on div "true false true false true false Workflow Set Inputs Inputs Run Code · Python V…" at bounding box center [315, 155] width 593 height 272
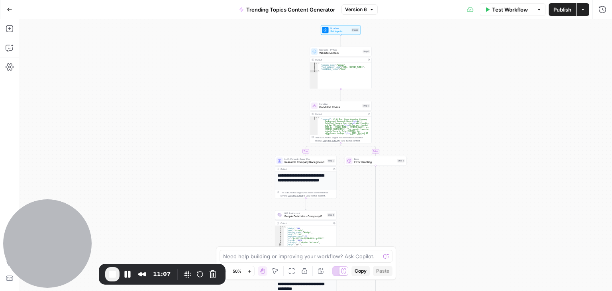
drag, startPoint x: 462, startPoint y: 99, endPoint x: 468, endPoint y: 190, distance: 91.0
click at [468, 190] on div "true false true false true false Workflow Set Inputs Inputs Run Code · Python V…" at bounding box center [315, 155] width 593 height 272
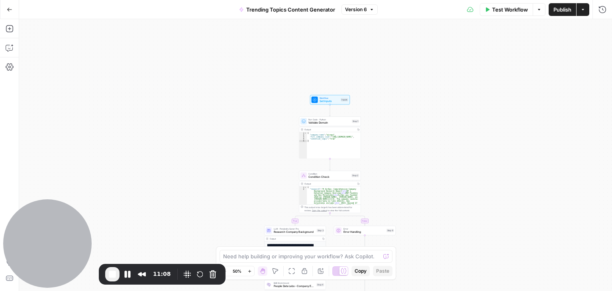
drag, startPoint x: 478, startPoint y: 91, endPoint x: 467, endPoint y: 161, distance: 70.6
click at [467, 161] on div "true false true false true false Workflow Set Inputs Inputs Run Code · Python V…" at bounding box center [315, 155] width 593 height 272
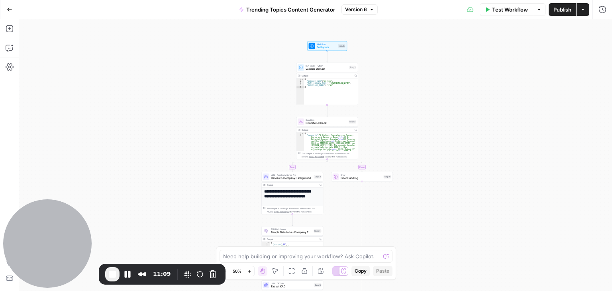
drag, startPoint x: 484, startPoint y: 111, endPoint x: 486, endPoint y: 106, distance: 4.9
click at [486, 106] on div "true false true false true false Workflow Set Inputs Inputs Run Code · Python V…" at bounding box center [315, 155] width 593 height 272
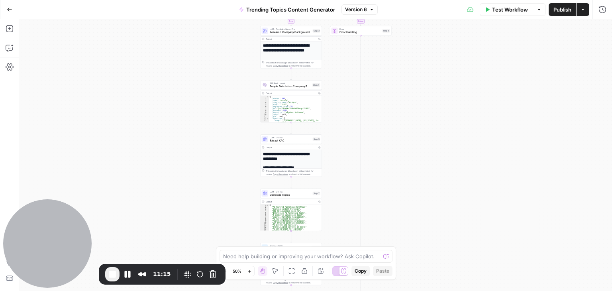
drag, startPoint x: 452, startPoint y: 243, endPoint x: 451, endPoint y: 98, distance: 145.8
click at [451, 98] on div "true false true false true false Workflow Set Inputs Inputs Run Code · Python V…" at bounding box center [315, 155] width 593 height 272
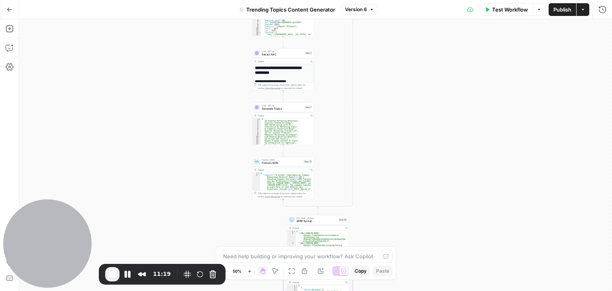
drag, startPoint x: 474, startPoint y: 217, endPoint x: 467, endPoint y: 131, distance: 86.4
click at [467, 131] on div "true false true false true false Workflow Set Inputs Inputs Run Code · Python V…" at bounding box center [315, 155] width 593 height 272
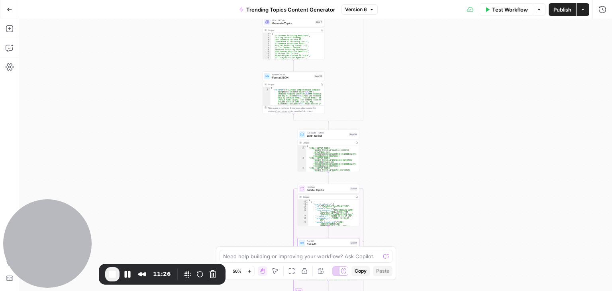
drag, startPoint x: 468, startPoint y: 213, endPoint x: 478, endPoint y: 128, distance: 85.9
click at [478, 128] on div "true false true false true false Workflow Set Inputs Inputs Run Code · Python V…" at bounding box center [315, 155] width 593 height 272
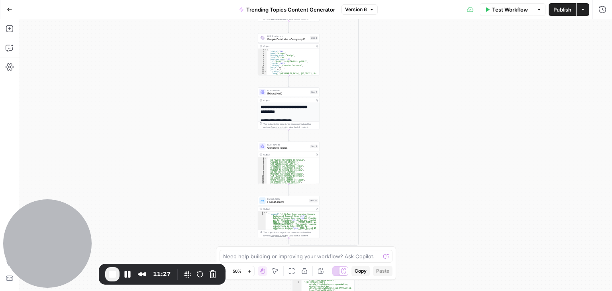
drag, startPoint x: 483, startPoint y: 106, endPoint x: 468, endPoint y: 170, distance: 66.3
click at [478, 260] on div "true false true false true false Workflow Set Inputs Inputs Run Code · Python V…" at bounding box center [315, 155] width 593 height 272
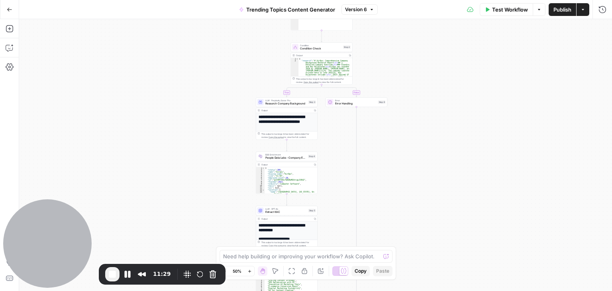
drag, startPoint x: 461, startPoint y: 195, endPoint x: 455, endPoint y: 204, distance: 11.2
click at [455, 204] on div "true false true false true false Workflow Set Inputs Inputs Run Code · Python V…" at bounding box center [315, 155] width 593 height 272
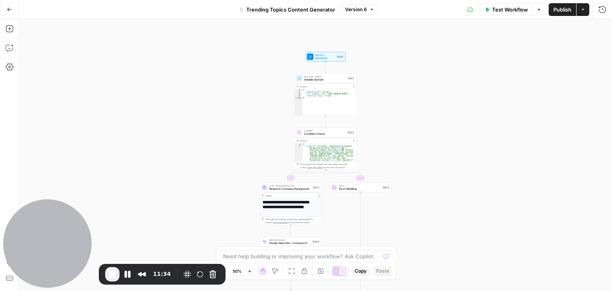
drag, startPoint x: 462, startPoint y: 126, endPoint x: 466, endPoint y: 211, distance: 85.3
click at [466, 211] on div "true false true false true false Workflow Set Inputs Inputs Run Code · Python V…" at bounding box center [315, 155] width 593 height 272
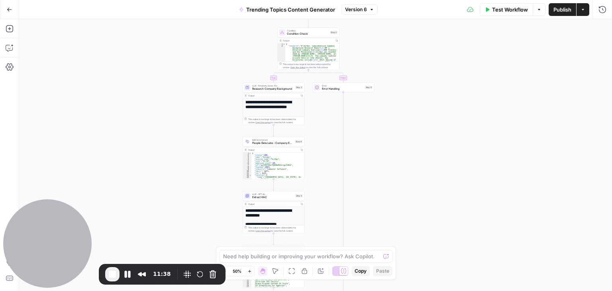
drag, startPoint x: 472, startPoint y: 203, endPoint x: 465, endPoint y: 137, distance: 66.2
click at [465, 137] on div "true false true false true false Workflow Set Inputs Inputs Run Code · Python V…" at bounding box center [315, 155] width 593 height 272
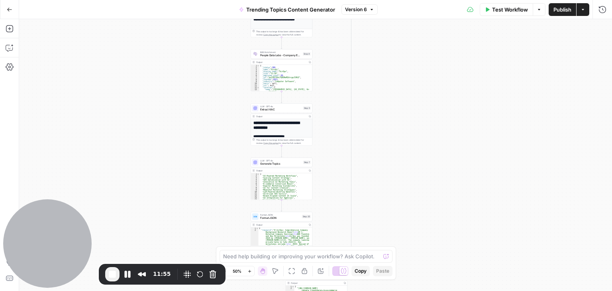
drag, startPoint x: 440, startPoint y: 219, endPoint x: 448, endPoint y: 125, distance: 94.0
click at [448, 125] on div "true false true false true false Workflow Set Inputs Inputs Run Code · Python V…" at bounding box center [315, 155] width 593 height 272
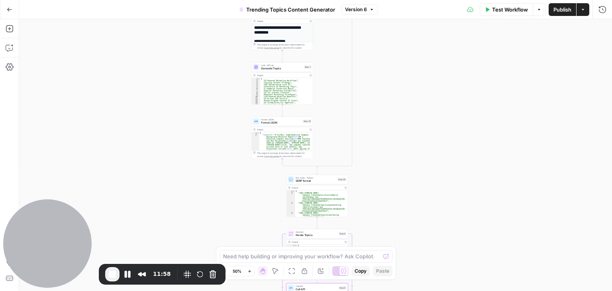
drag, startPoint x: 451, startPoint y: 224, endPoint x: 452, endPoint y: 133, distance: 91.2
click at [452, 132] on div "true false true false true false Workflow Set Inputs Inputs Run Code · Python V…" at bounding box center [315, 155] width 593 height 272
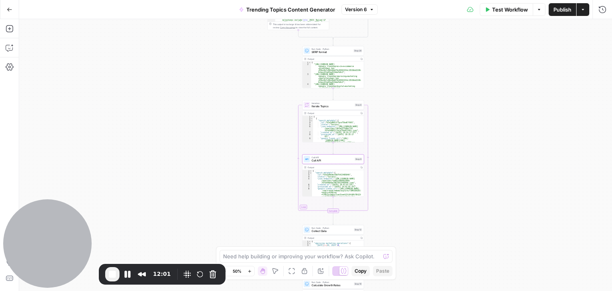
drag, startPoint x: 456, startPoint y: 218, endPoint x: 472, endPoint y: 91, distance: 127.3
click at [472, 91] on div "true false true false true false Workflow Set Inputs Inputs Run Code · Python V…" at bounding box center [315, 155] width 593 height 272
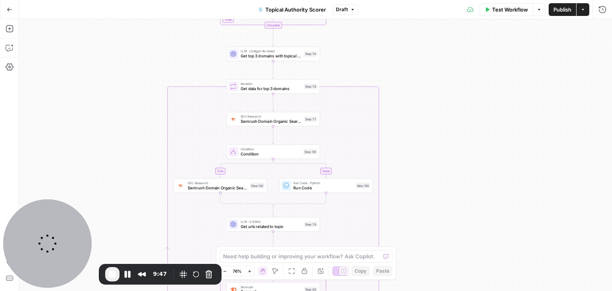
click at [480, 141] on div "**********" at bounding box center [315, 155] width 593 height 272
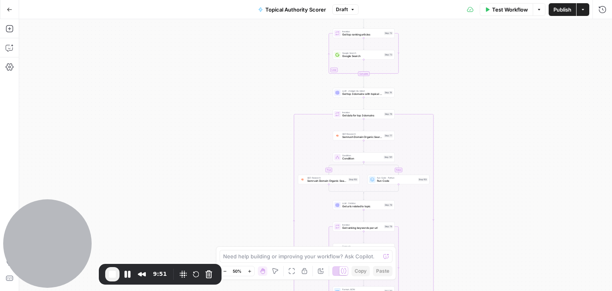
drag, startPoint x: 511, startPoint y: 142, endPoint x: 488, endPoint y: 118, distance: 33.2
click at [489, 120] on div "**********" at bounding box center [315, 155] width 593 height 272
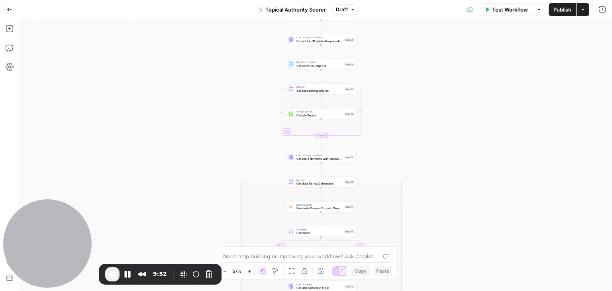
drag, startPoint x: 481, startPoint y: 94, endPoint x: 476, endPoint y: 206, distance: 112.0
click at [476, 213] on div "**********" at bounding box center [315, 155] width 593 height 272
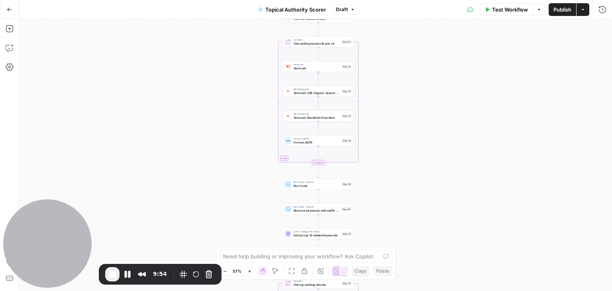
drag, startPoint x: 459, startPoint y: 114, endPoint x: 457, endPoint y: 231, distance: 116.3
click at [461, 249] on div "**********" at bounding box center [315, 155] width 593 height 272
